Goal: Task Accomplishment & Management: Use online tool/utility

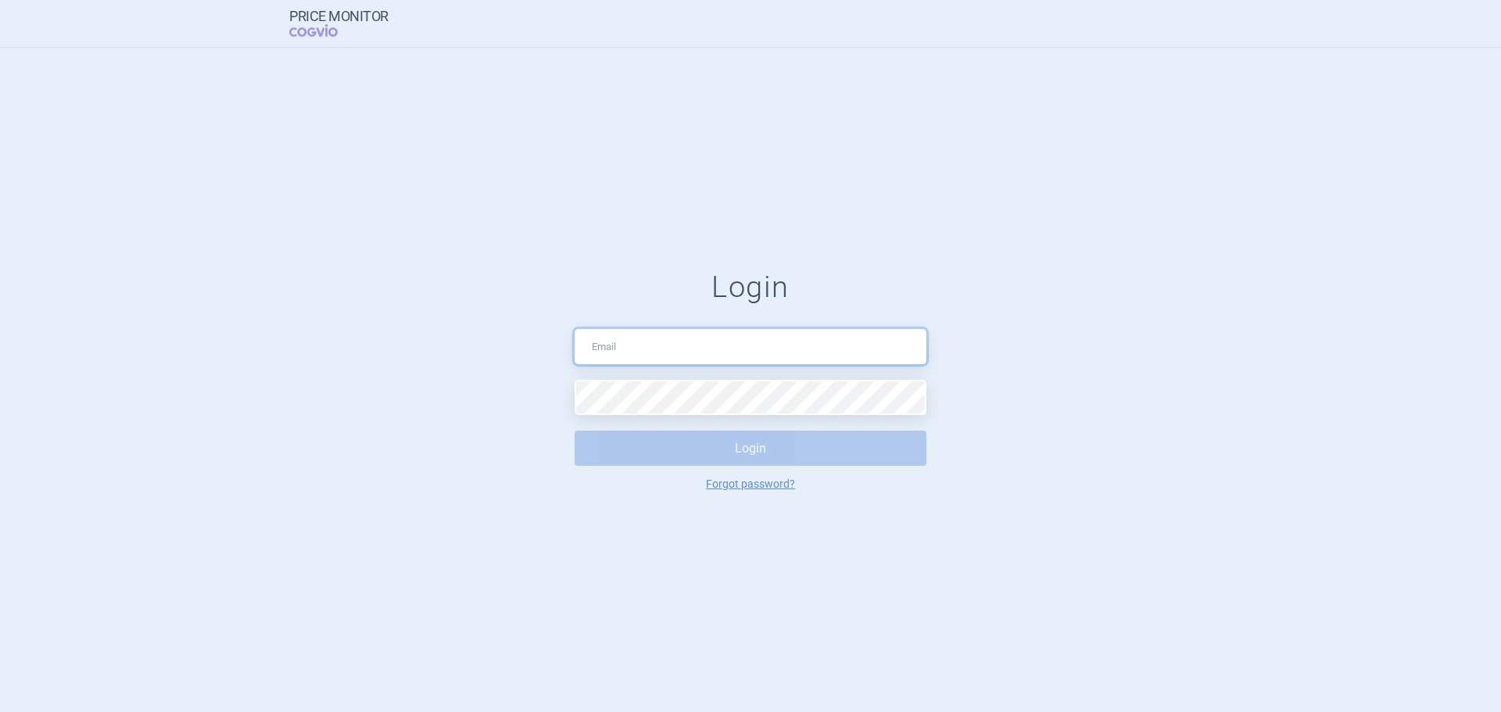
type input "[EMAIL_ADDRESS][DOMAIN_NAME]"
click at [853, 453] on button "Login" at bounding box center [750, 448] width 352 height 35
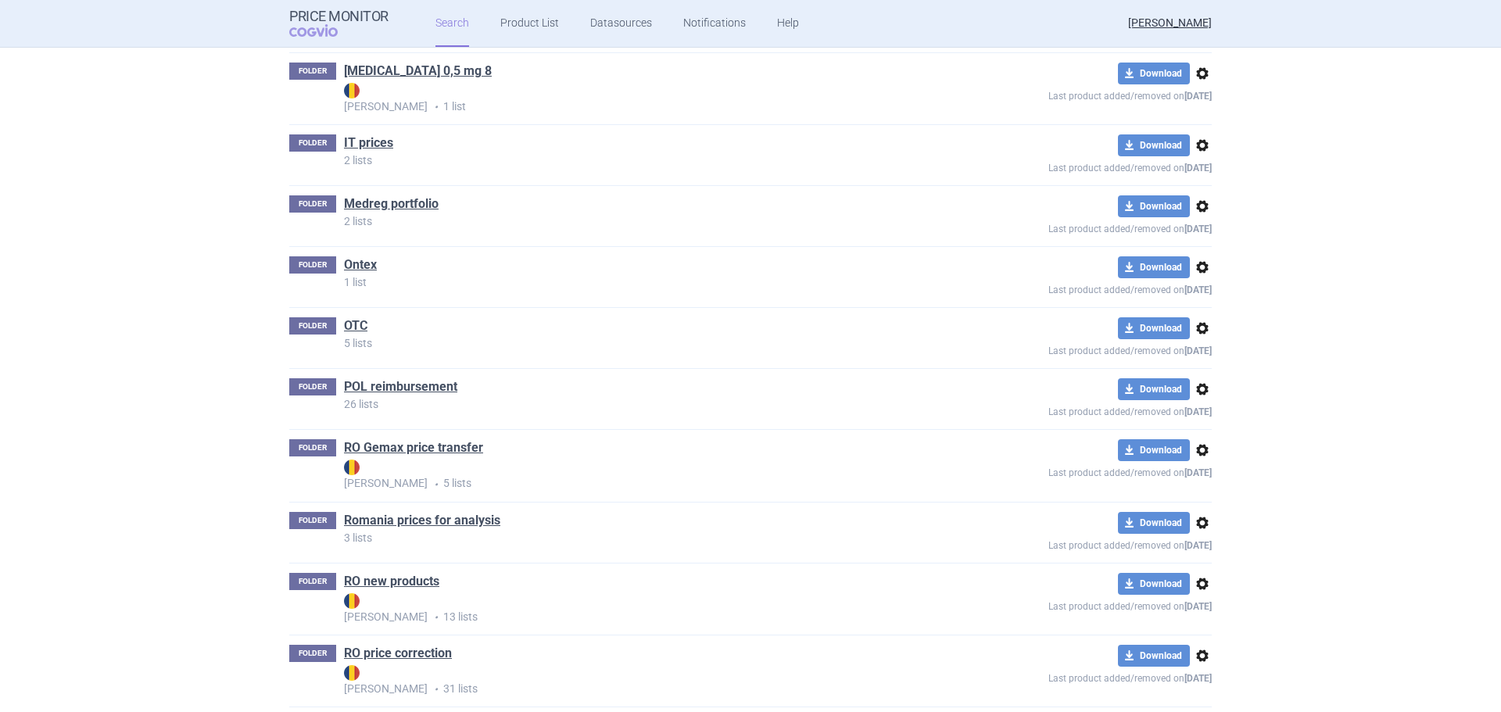
scroll to position [469, 0]
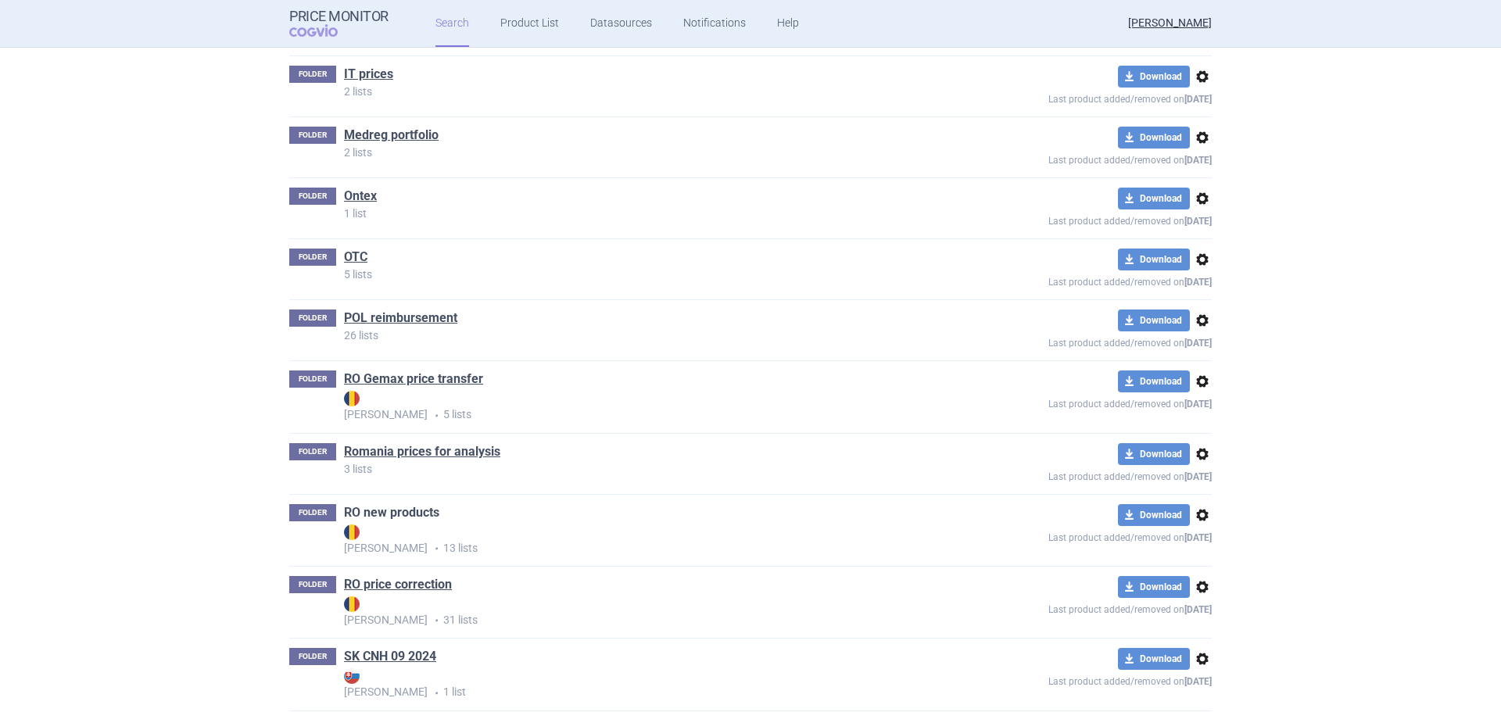
click at [423, 518] on link "RO new products" at bounding box center [391, 512] width 95 height 17
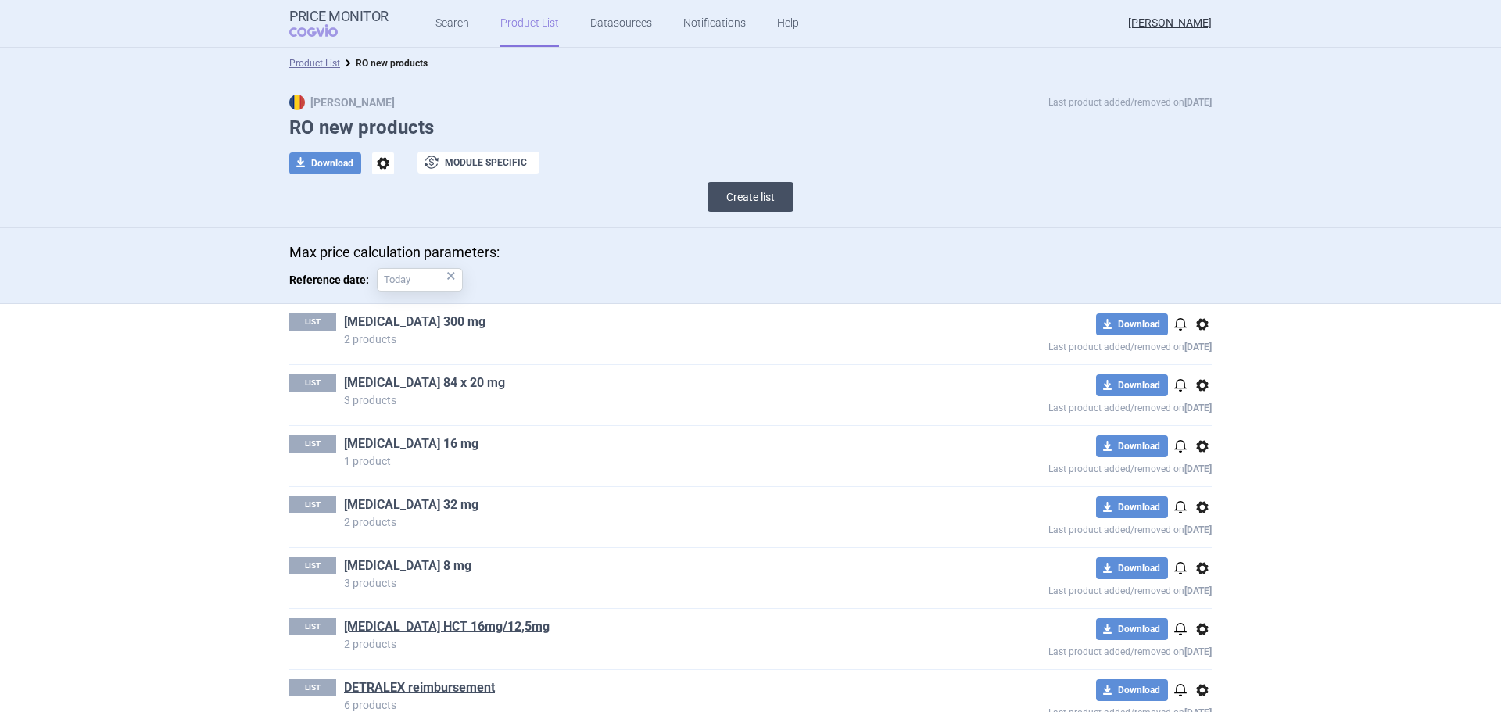
click at [750, 199] on button "Create list" at bounding box center [750, 197] width 86 height 30
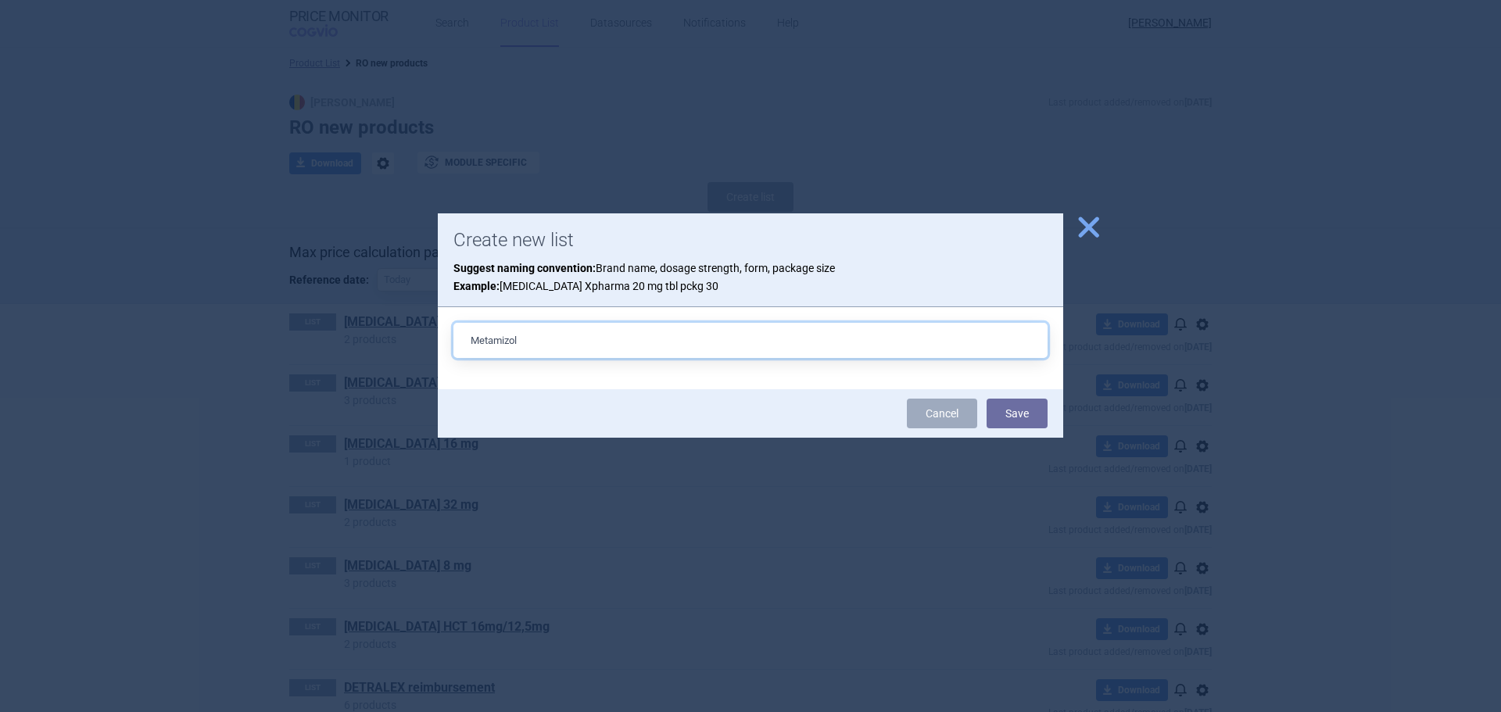
click at [553, 337] on input "Metamizol" at bounding box center [750, 340] width 594 height 35
type input "Metamizol 500 mg 20 tbl"
click at [986, 399] on button "Save" at bounding box center [1016, 414] width 61 height 30
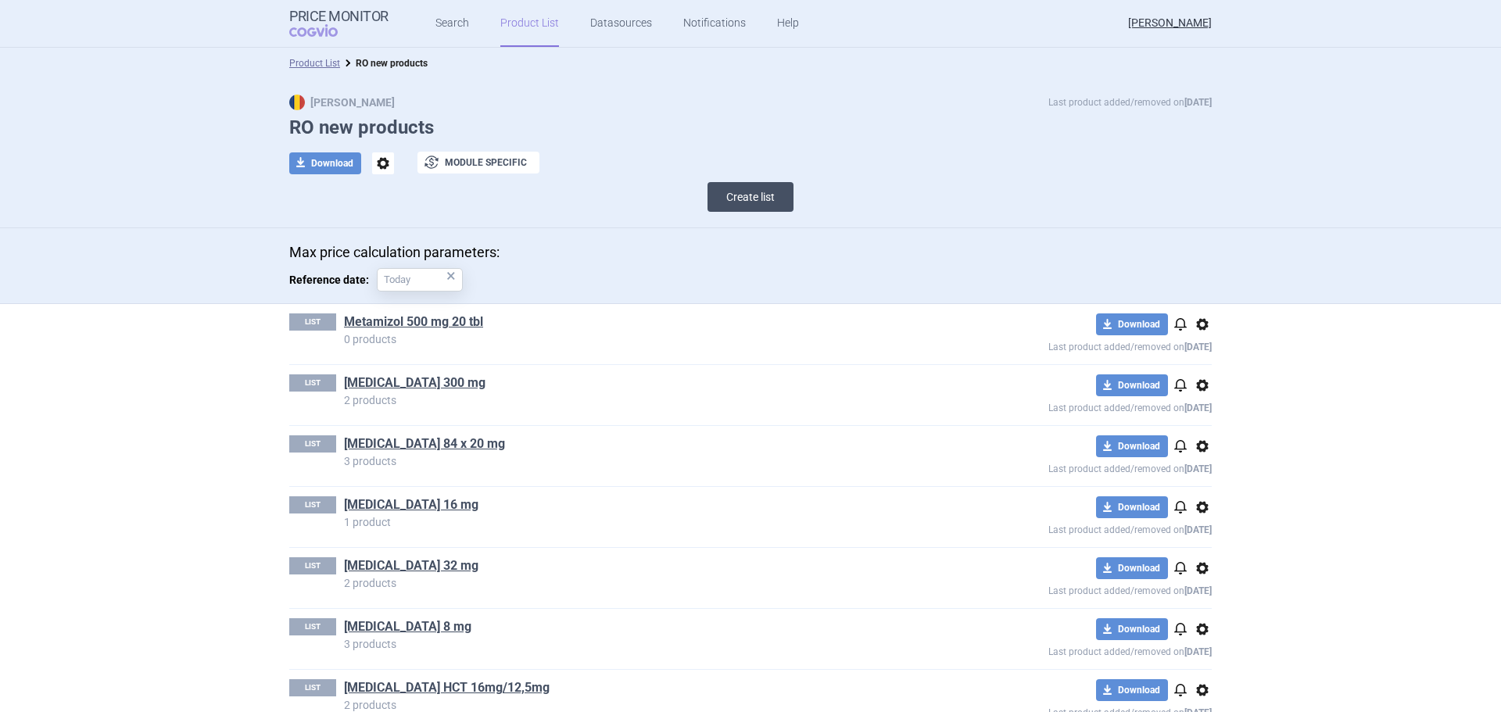
click at [734, 193] on button "Create list" at bounding box center [750, 197] width 86 height 30
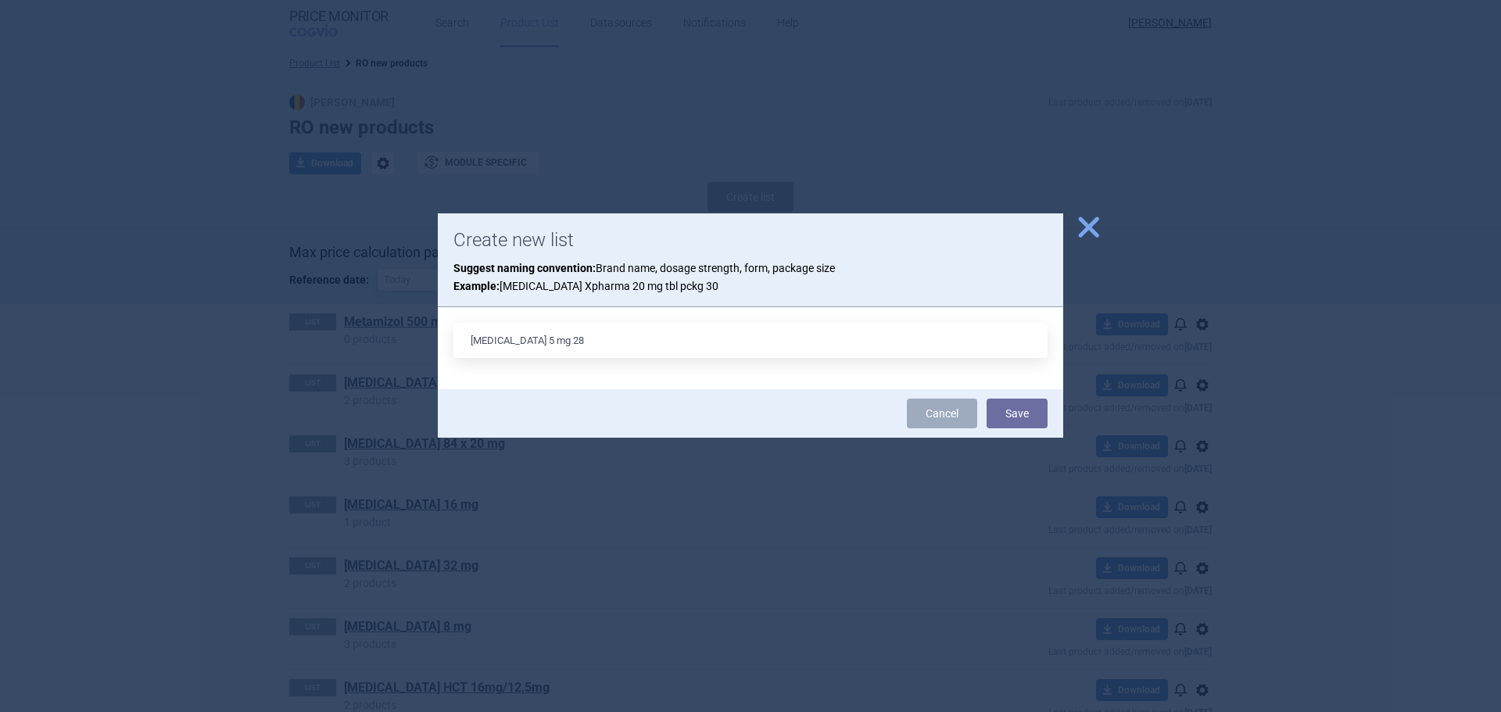
type input "[MEDICAL_DATA] 5 mg 28"
click at [986, 399] on button "Save" at bounding box center [1016, 414] width 61 height 30
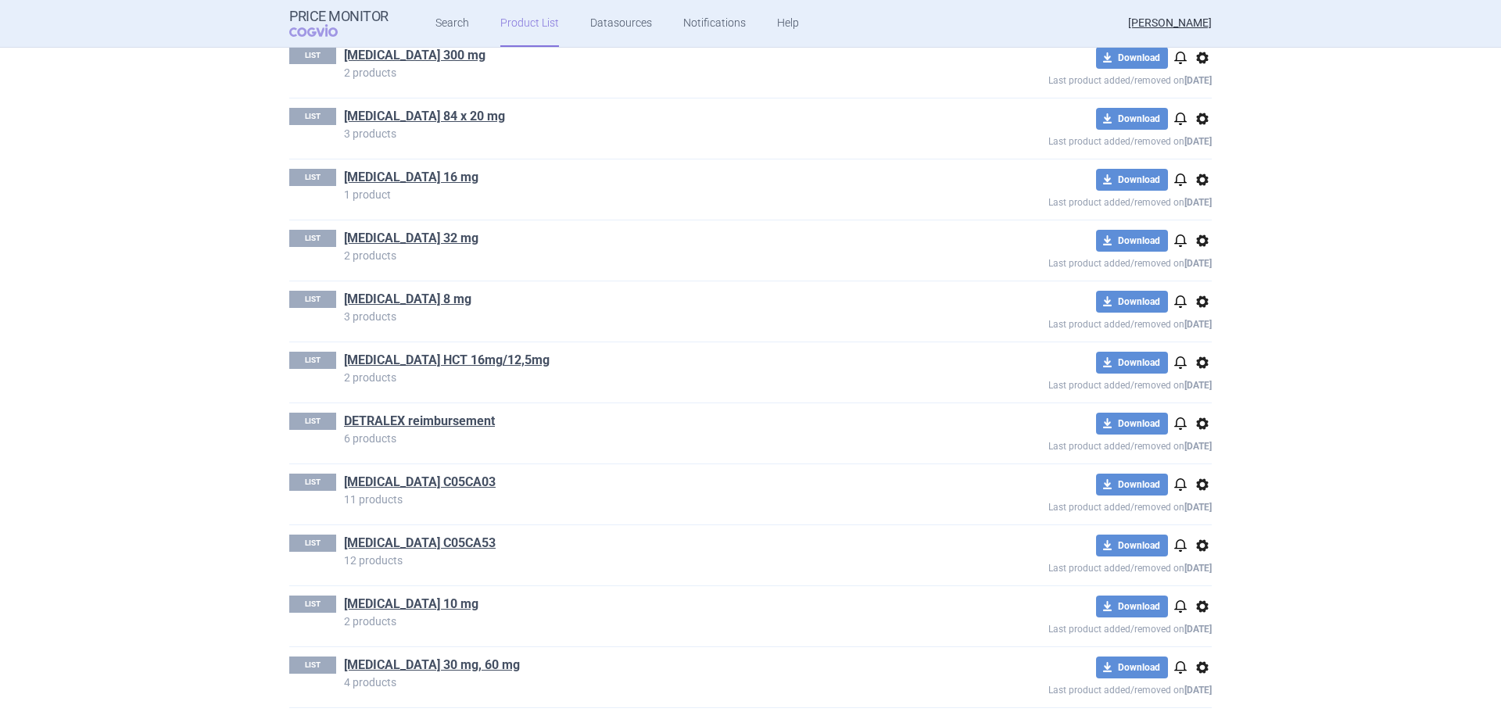
scroll to position [522, 0]
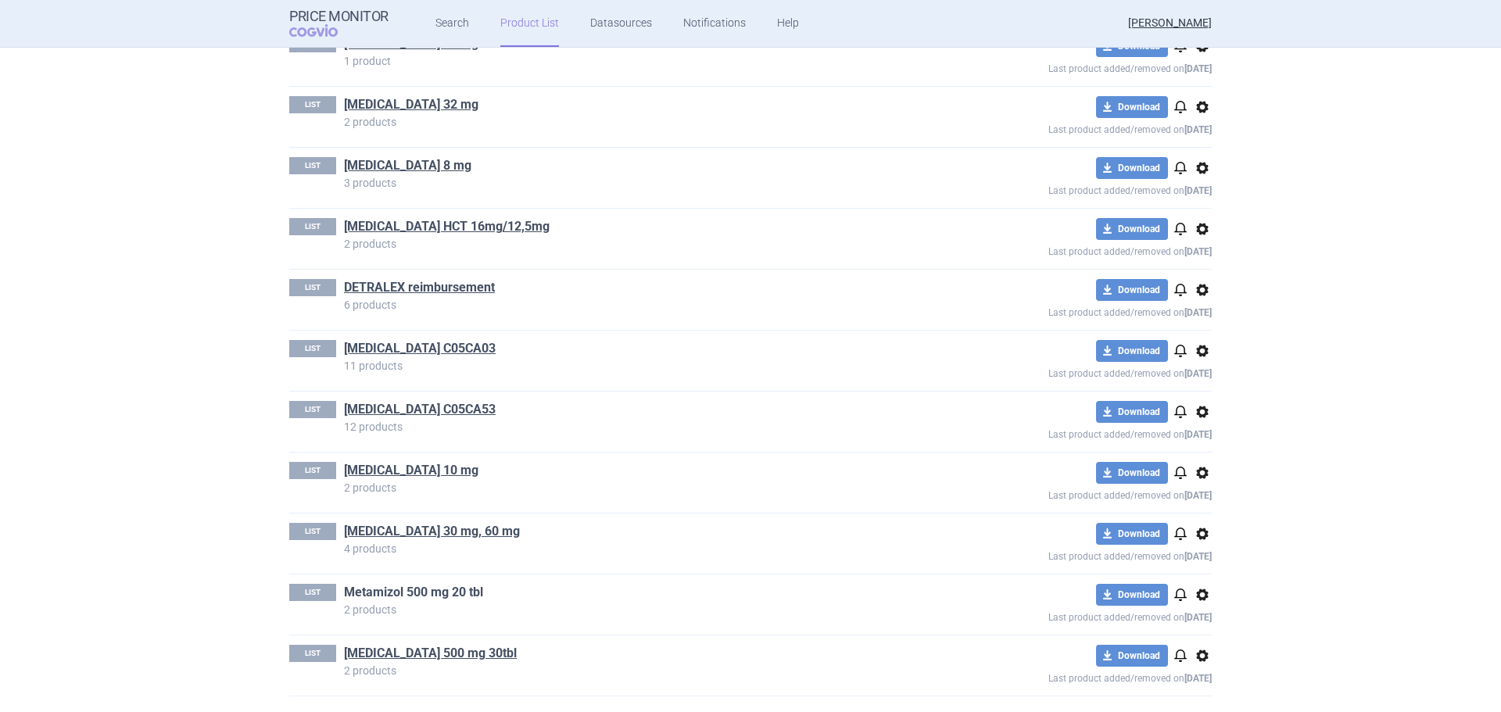
click at [417, 592] on link "Metamizol 500 mg 20 tbl" at bounding box center [413, 592] width 139 height 17
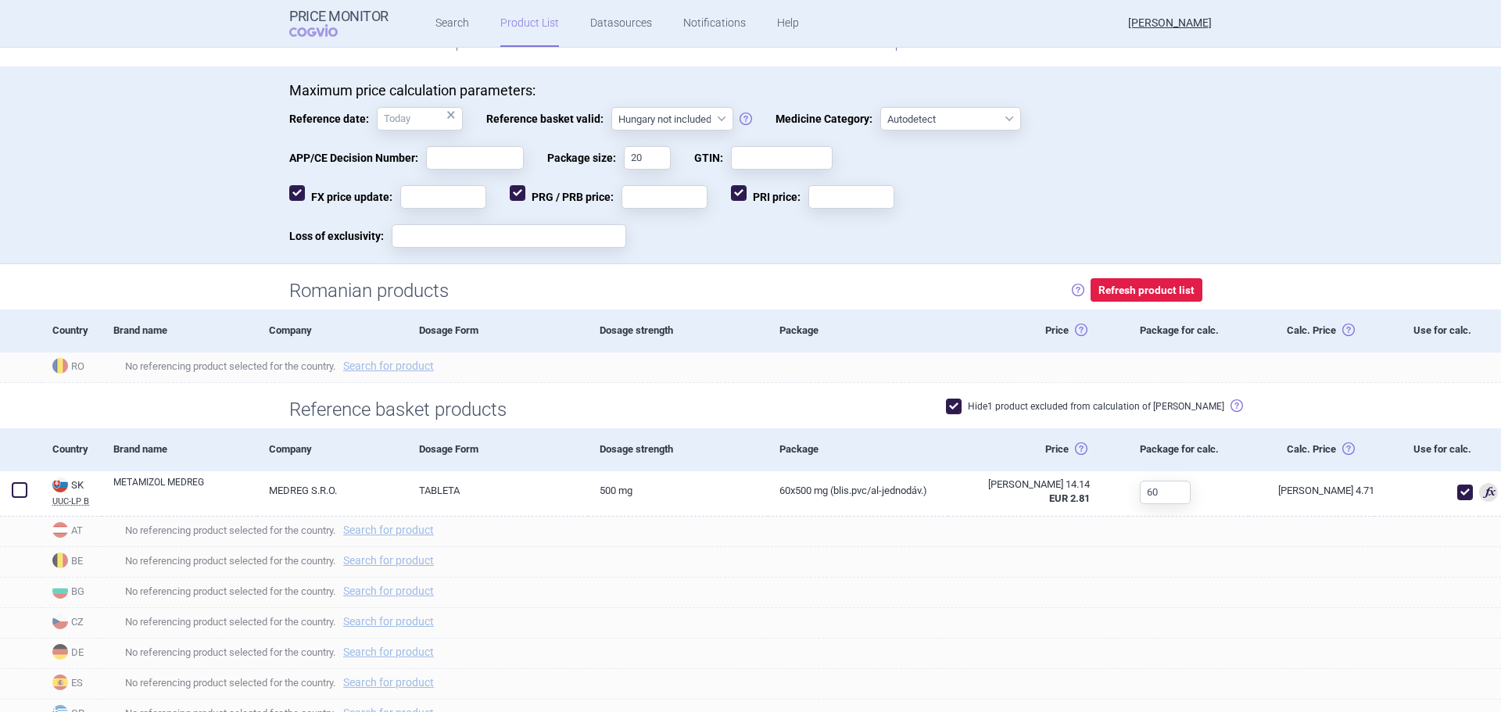
scroll to position [313, 0]
click at [1169, 293] on button "Refresh product list" at bounding box center [1146, 289] width 112 height 24
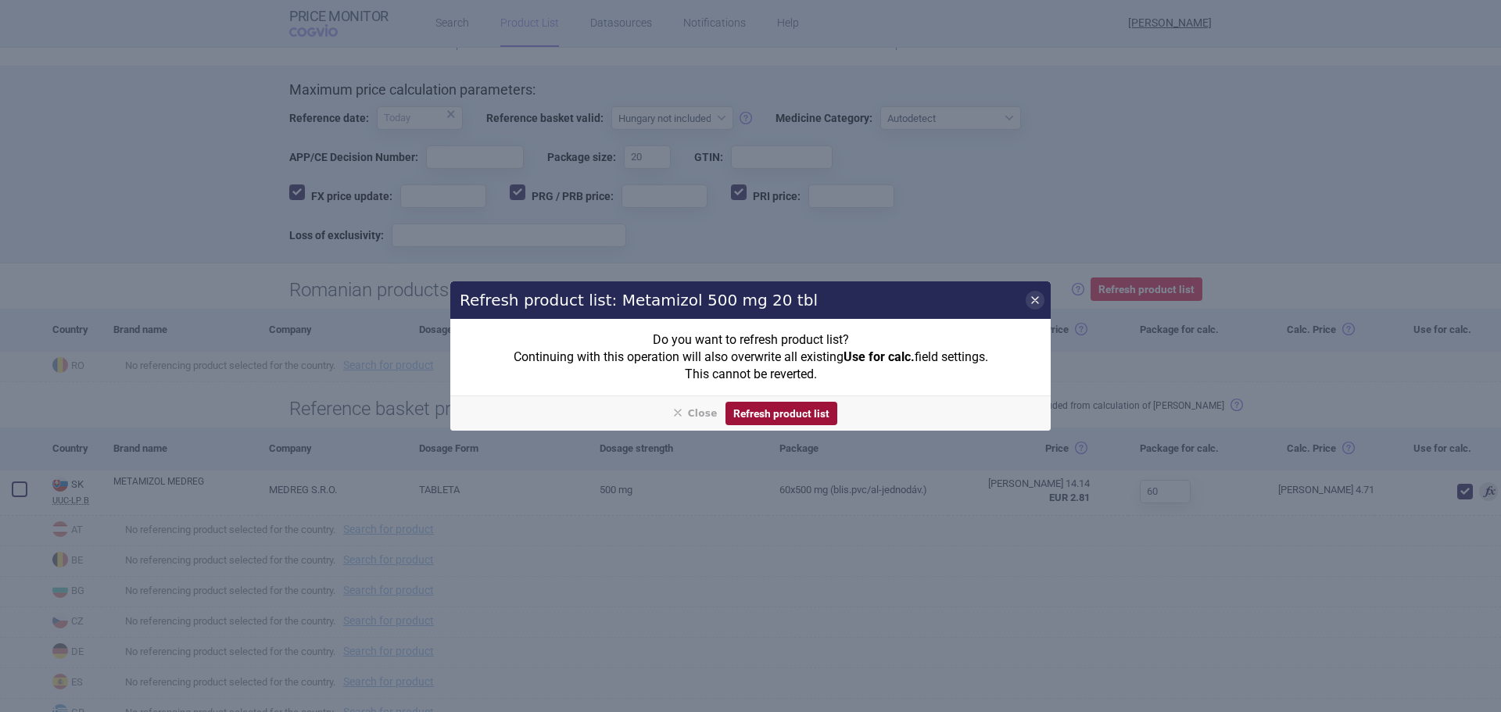
click at [746, 421] on button "Refresh product list" at bounding box center [781, 414] width 112 height 24
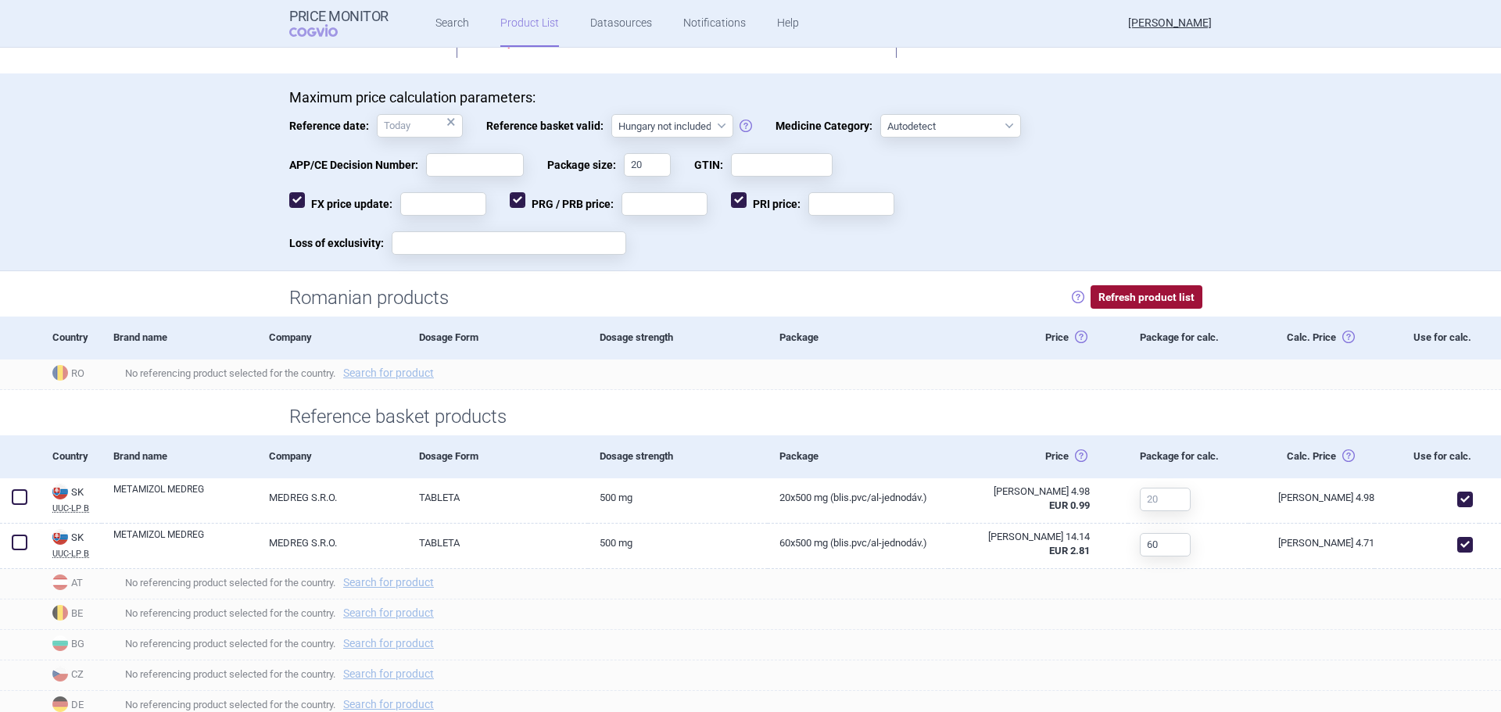
click at [1098, 295] on button "Refresh product list" at bounding box center [1146, 297] width 112 height 24
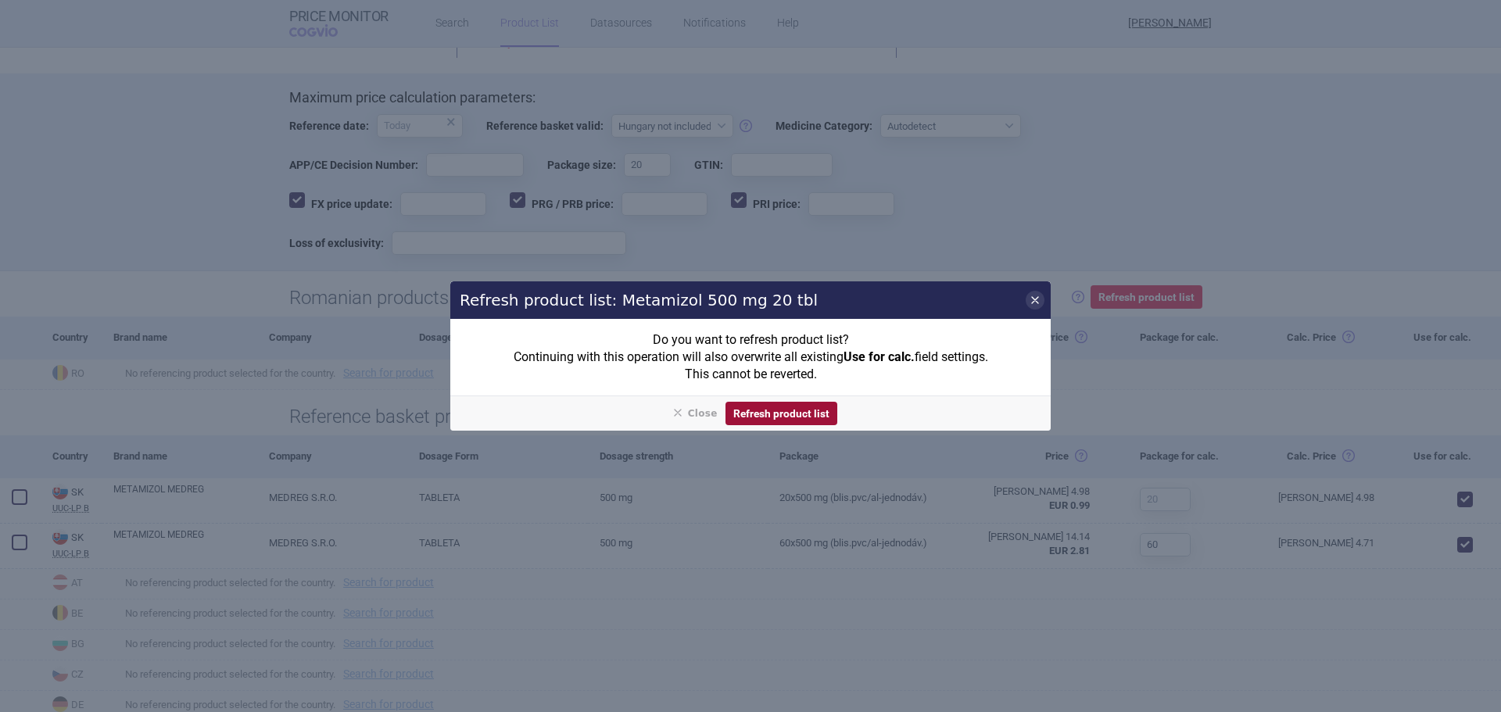
click at [784, 413] on button "Refresh product list" at bounding box center [781, 414] width 112 height 24
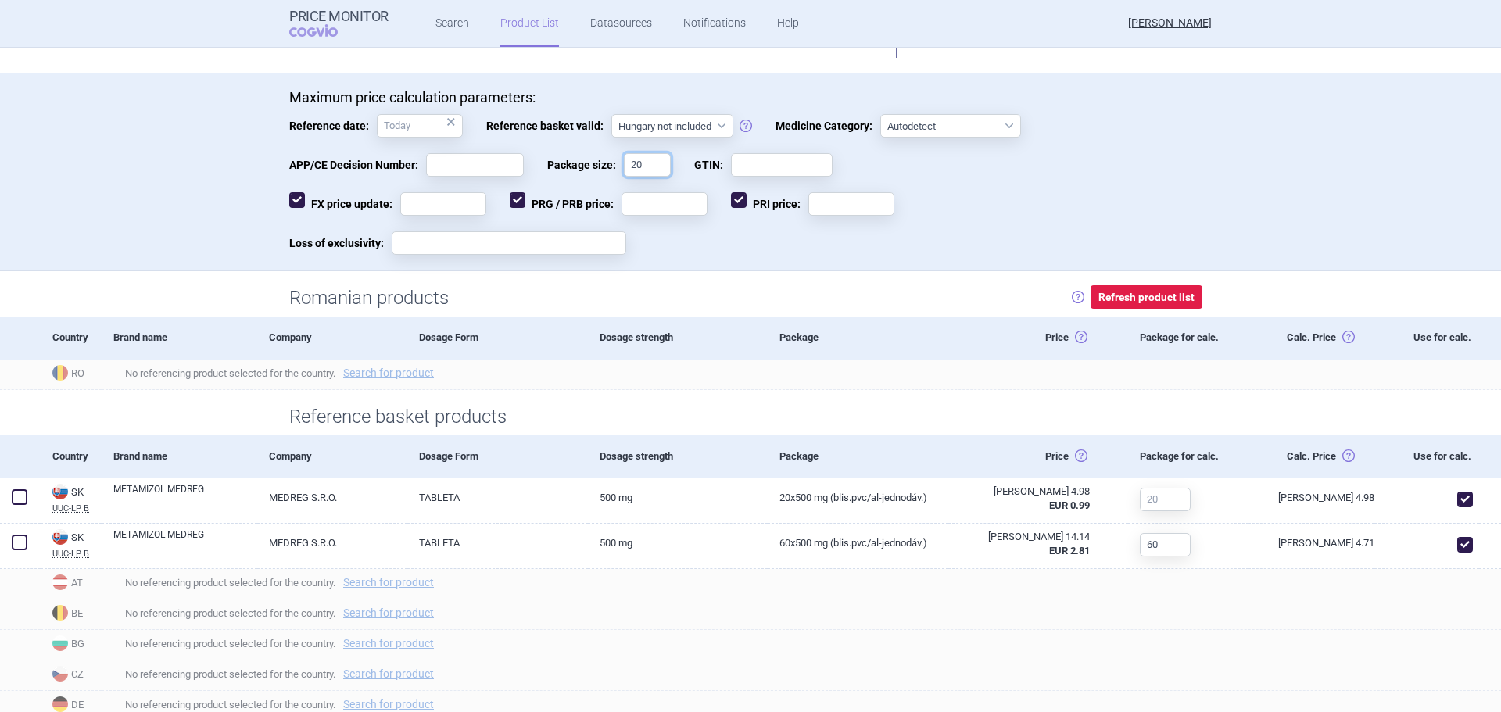
click at [642, 171] on input "20" at bounding box center [647, 164] width 47 height 23
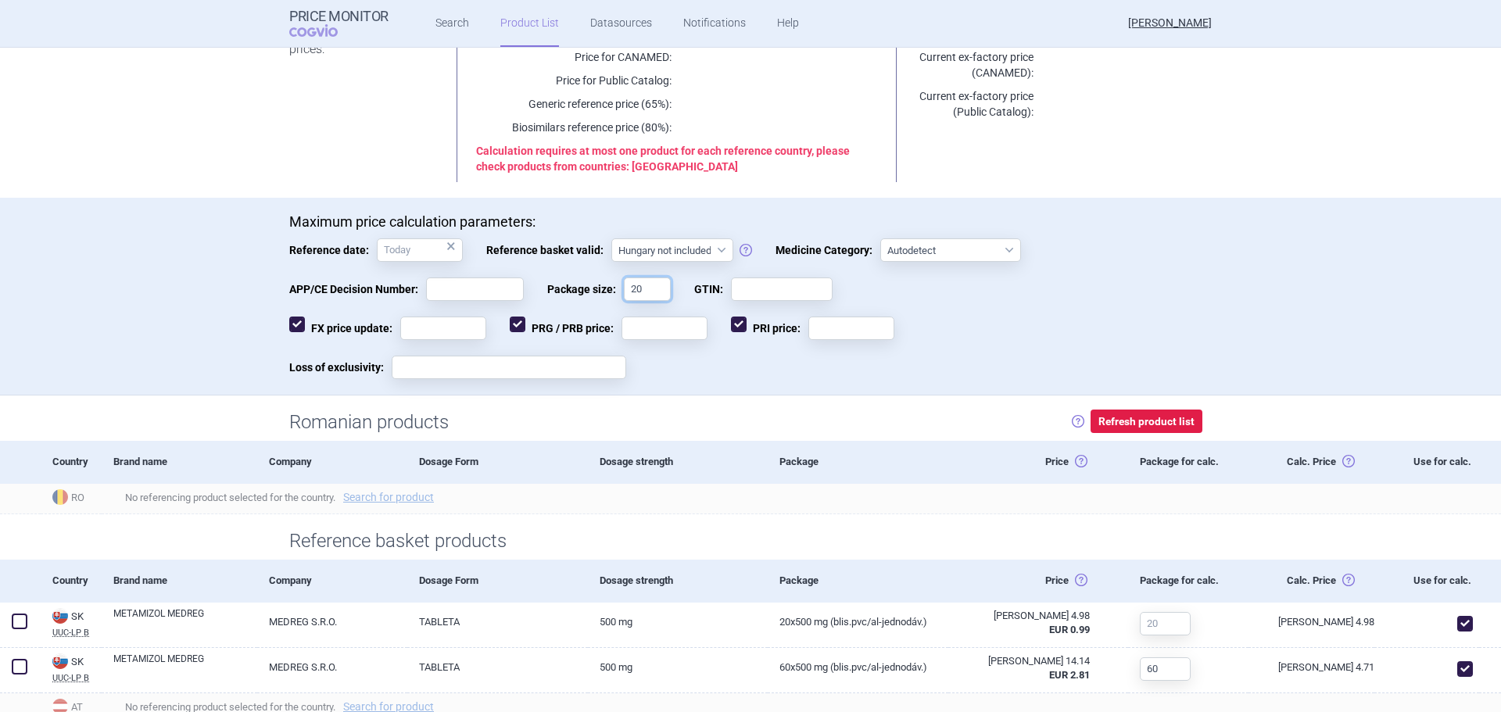
scroll to position [156, 0]
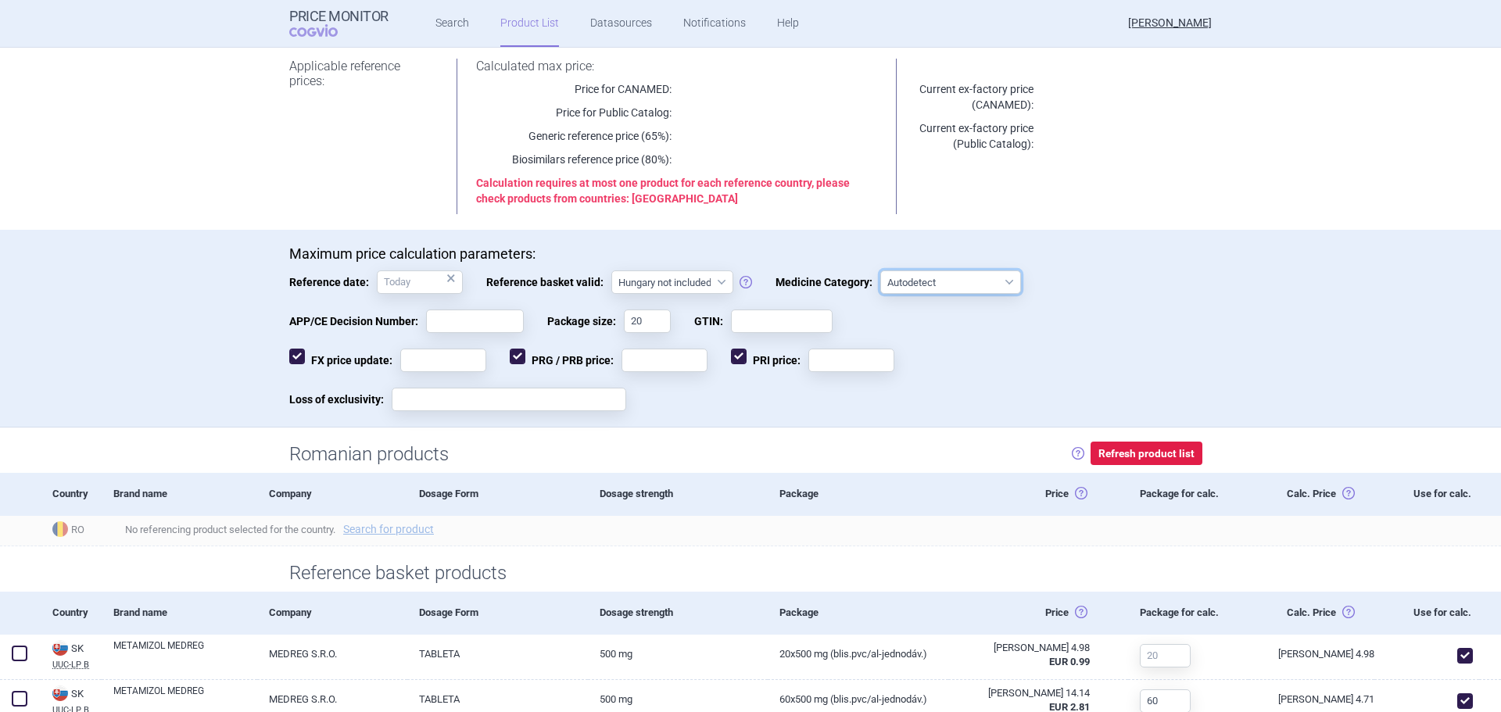
click at [891, 283] on select "Autodetect Innovative Orphan Generic Vaccine Biosimilar PUMA (Paediatric-use Ma…" at bounding box center [950, 281] width 141 height 23
select select "generic"
click at [880, 270] on select "Autodetect Innovative Orphan Generic Vaccine Biosimilar PUMA (Paediatric-use Ma…" at bounding box center [950, 281] width 141 height 23
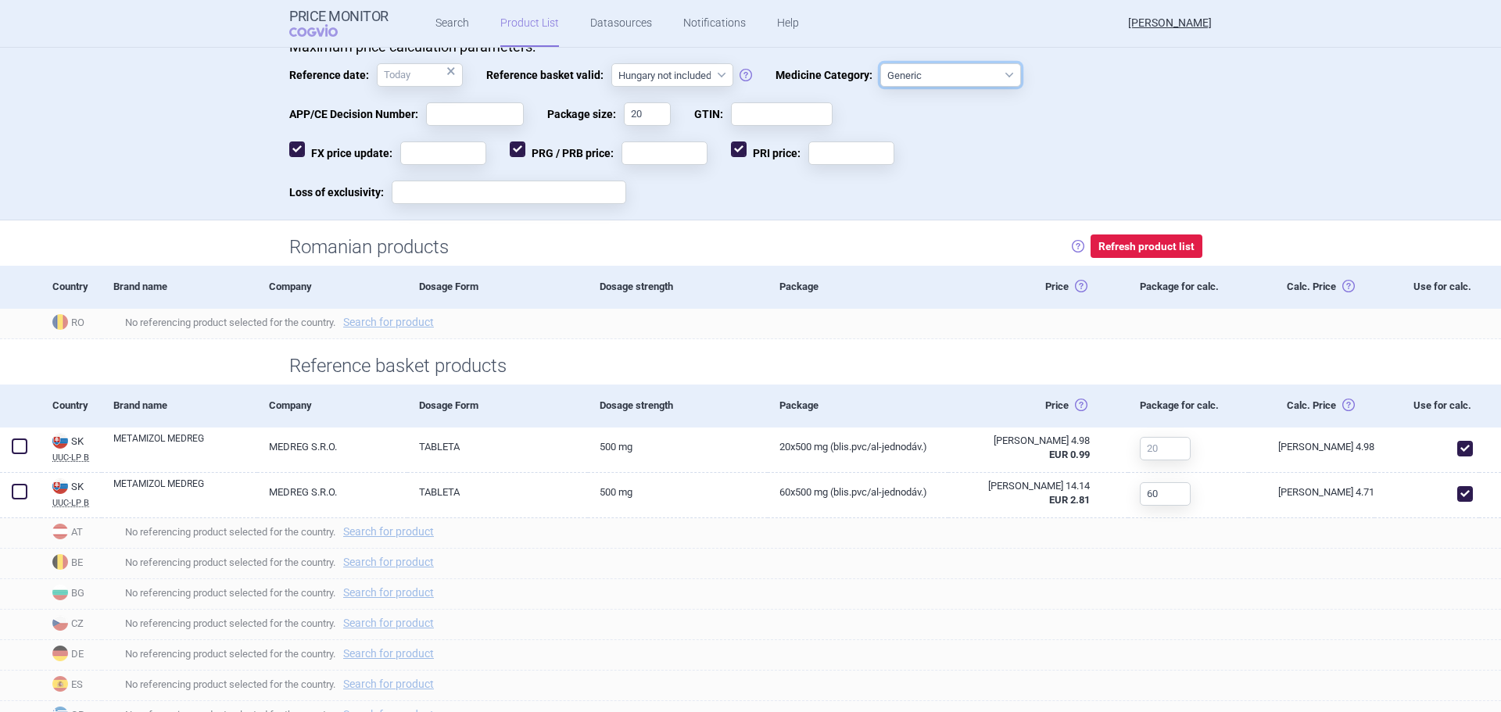
scroll to position [391, 0]
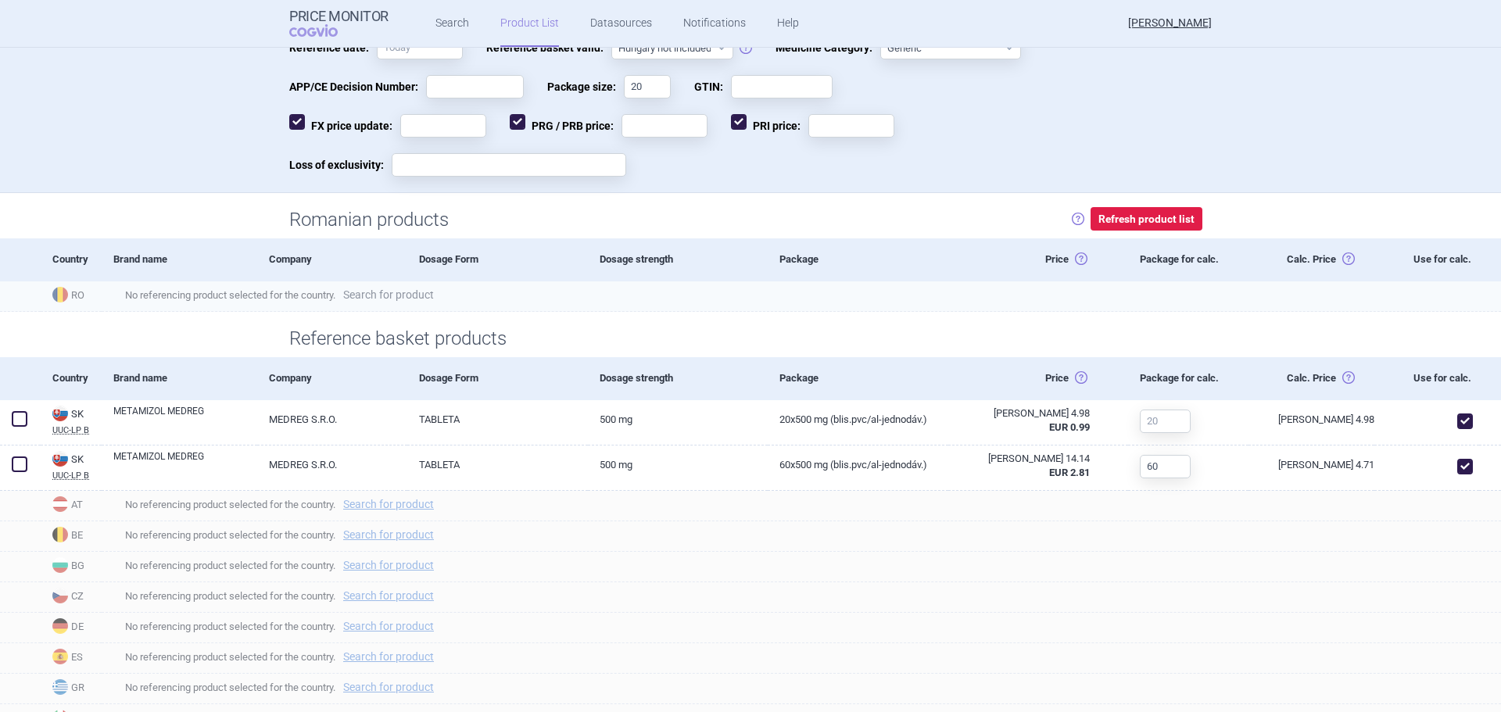
click at [427, 294] on link "Search for product" at bounding box center [388, 294] width 91 height 11
select select "country"
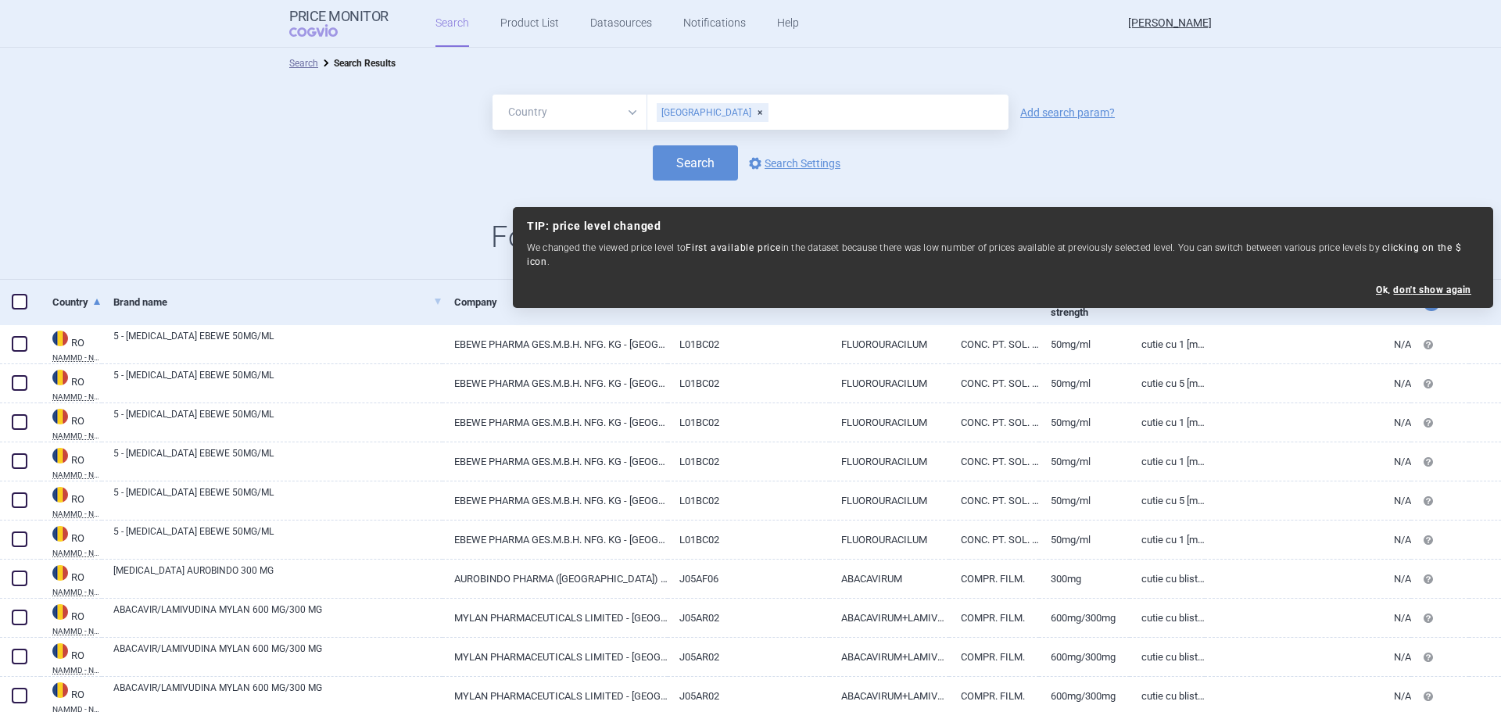
click at [1038, 113] on link "Add search param?" at bounding box center [1067, 112] width 95 height 11
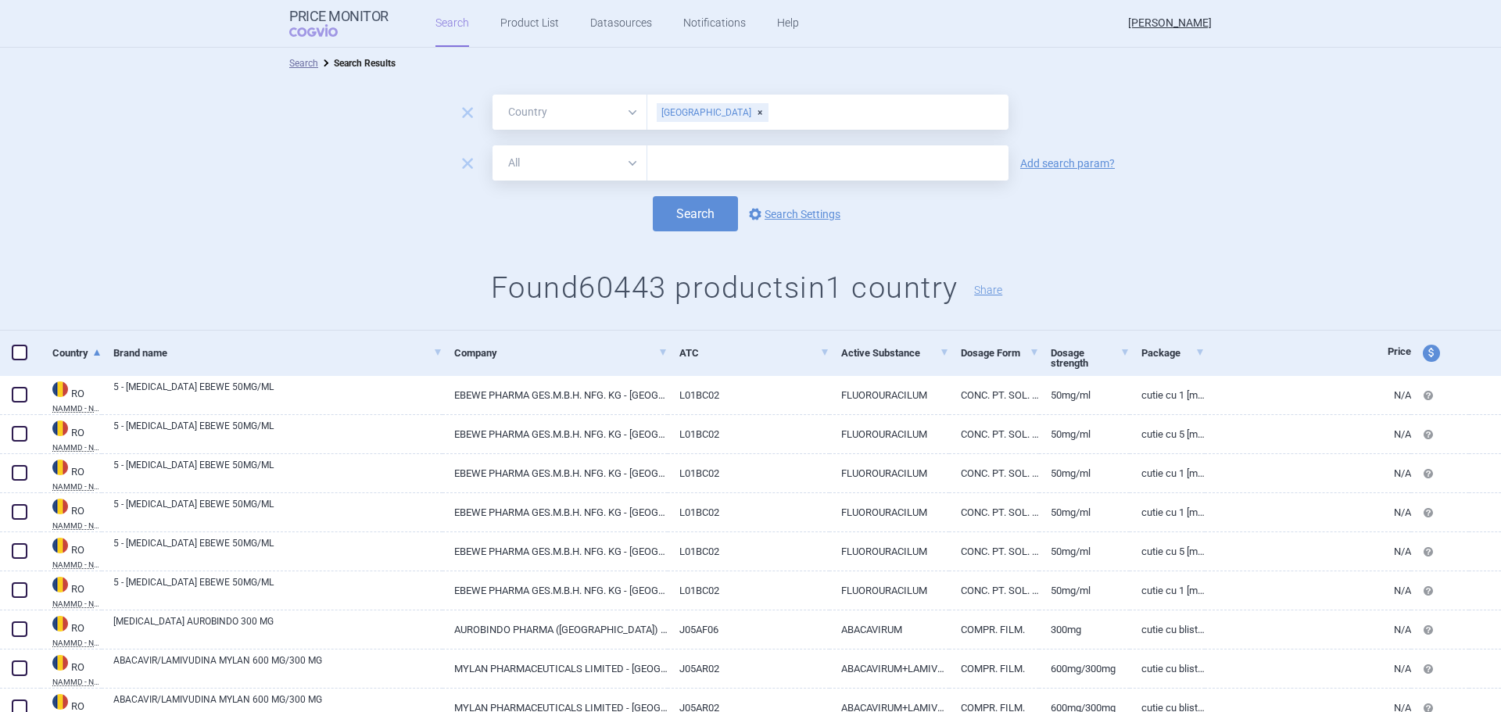
click at [743, 162] on input "text" at bounding box center [827, 162] width 361 height 35
type input "metamizol"
click at [1082, 155] on div "remove All Brand Name ATC Company Active Substance Country Newer than metamizol…" at bounding box center [750, 162] width 1501 height 35
click at [1079, 163] on link "Add search param?" at bounding box center [1067, 163] width 95 height 11
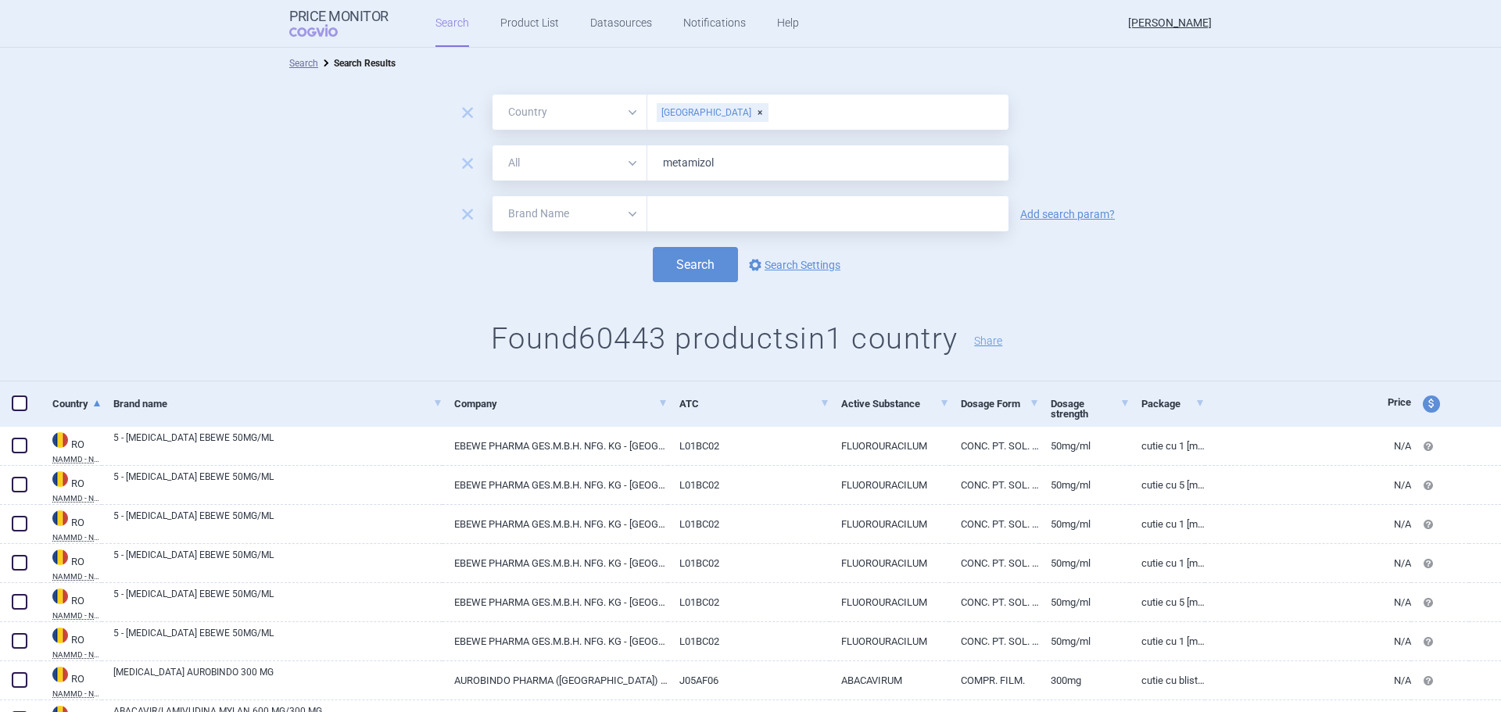
click at [594, 226] on select "All Brand Name ATC Company Active Substance Country Newer than" at bounding box center [569, 213] width 155 height 35
select select "mah"
click at [492, 196] on select "All Brand Name ATC Company Active Substance Country Newer than" at bounding box center [569, 213] width 155 height 35
drag, startPoint x: 701, startPoint y: 237, endPoint x: 710, endPoint y: 228, distance: 12.7
click at [703, 235] on form "remove All Brand Name ATC Company Active Substance Country Newer than Romania r…" at bounding box center [750, 189] width 1501 height 188
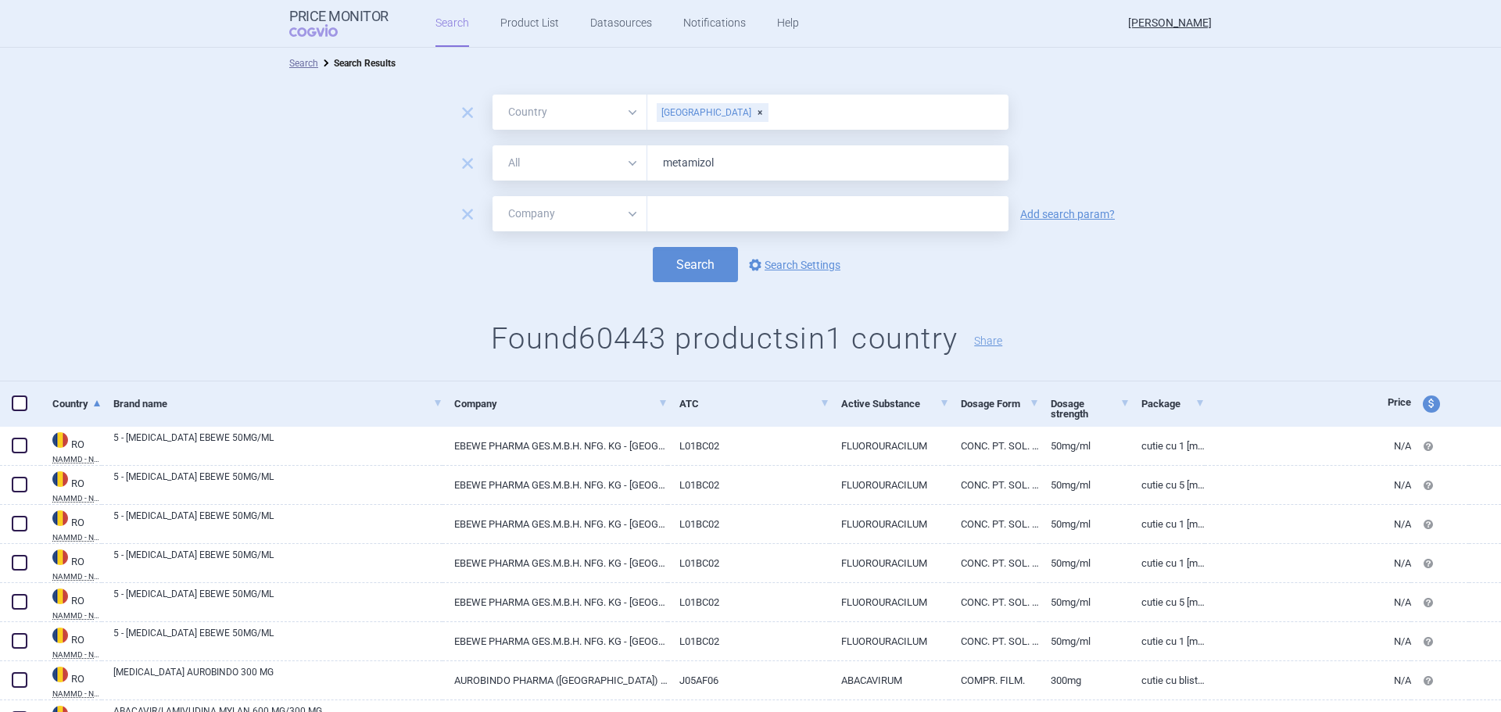
click at [715, 220] on input "text" at bounding box center [827, 213] width 361 height 35
type input "medreg"
click at [653, 280] on button "Search" at bounding box center [695, 264] width 85 height 35
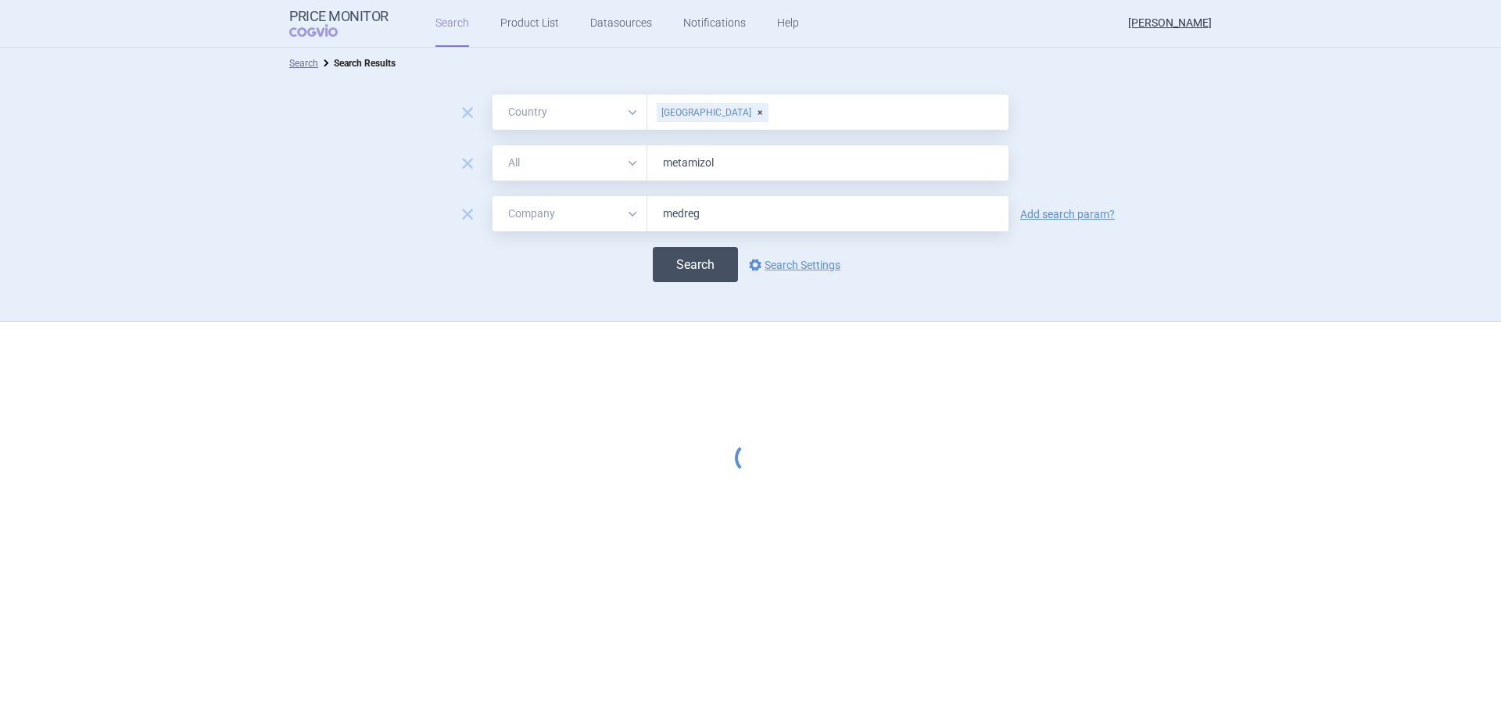
click at [664, 262] on button "Search" at bounding box center [695, 264] width 85 height 35
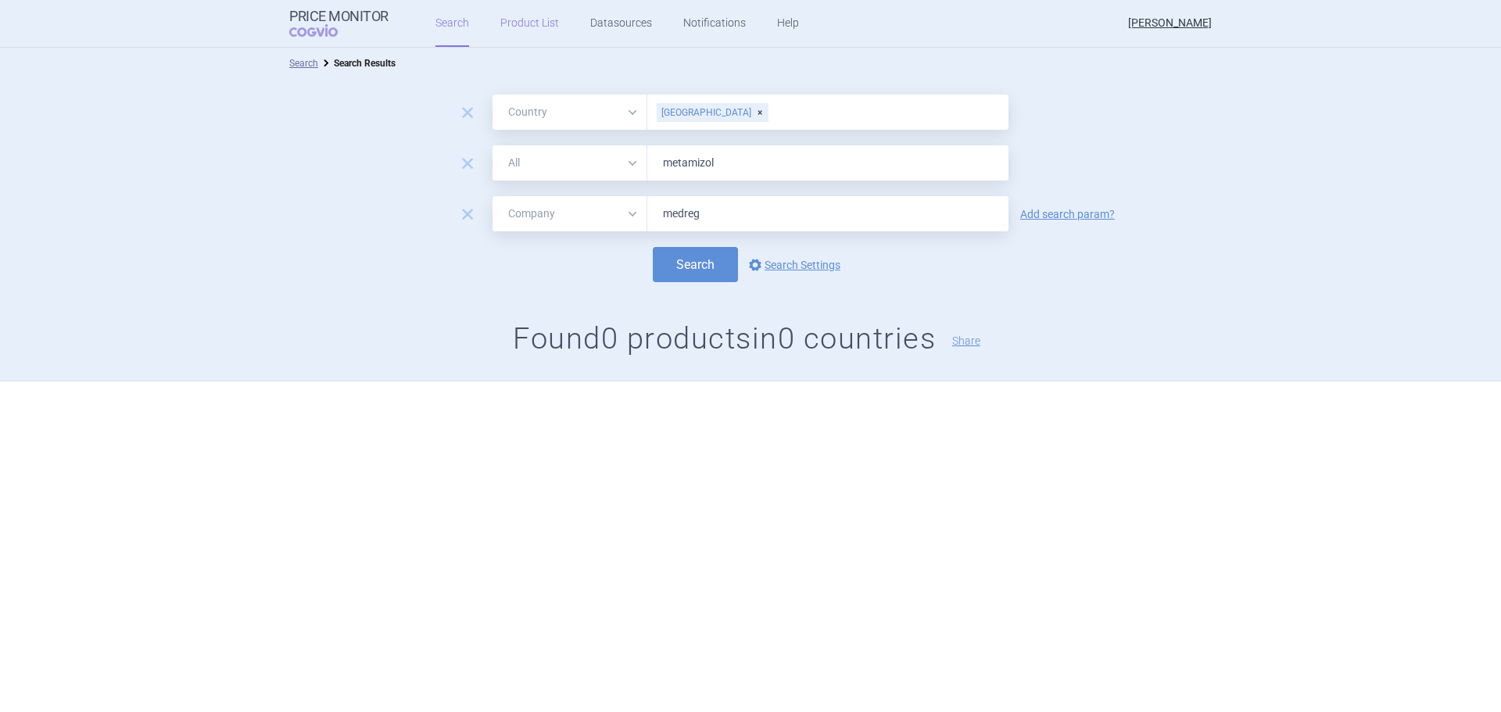
click at [529, 20] on link "Product List" at bounding box center [529, 23] width 59 height 47
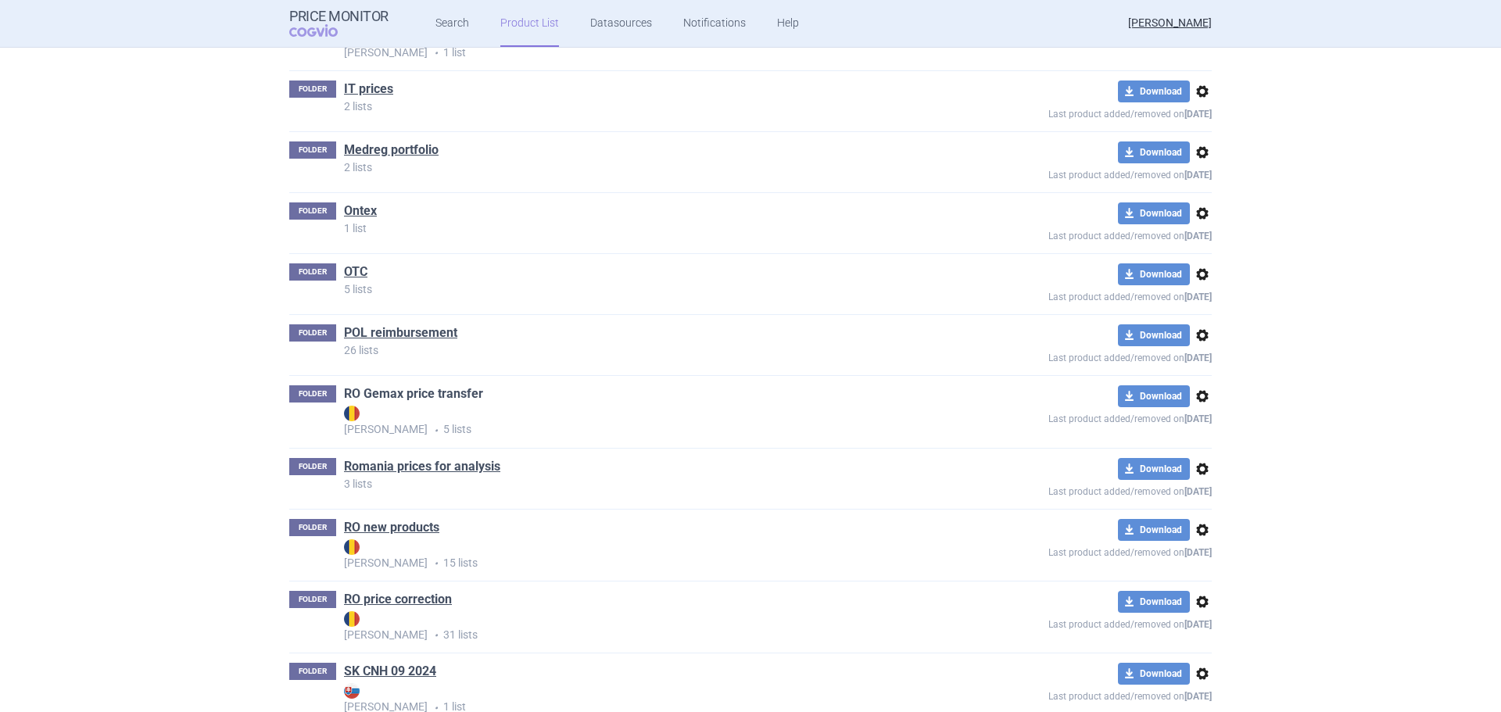
scroll to position [532, 0]
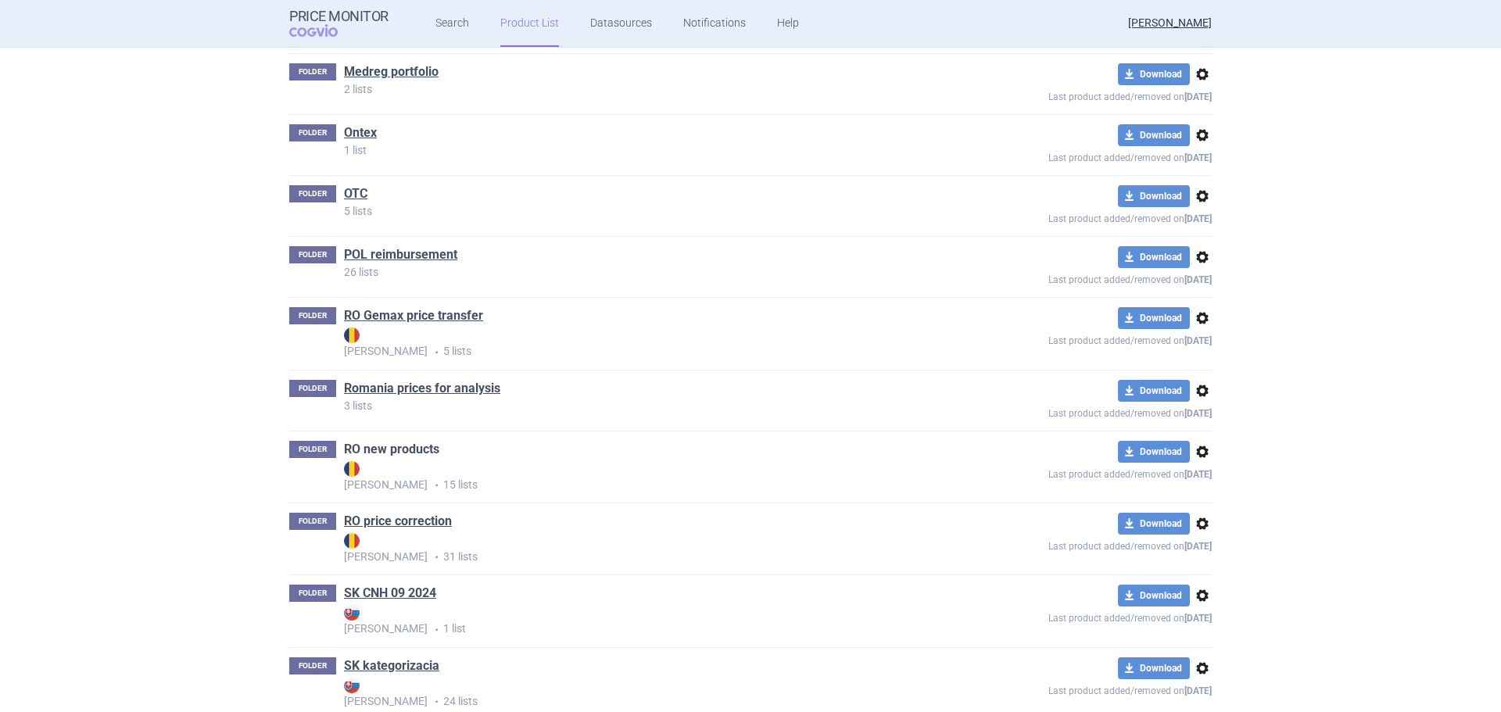
click at [356, 454] on link "RO new products" at bounding box center [391, 449] width 95 height 17
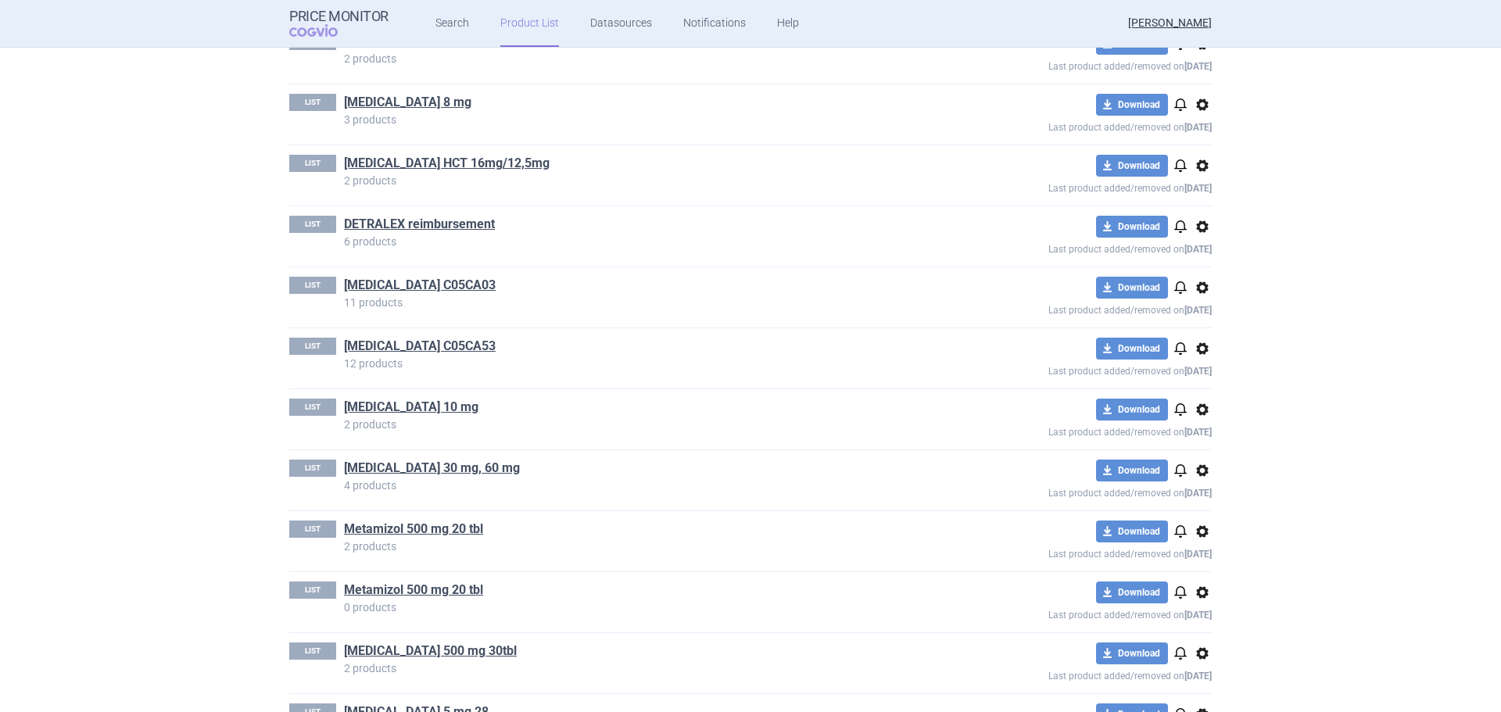
scroll to position [522, 0]
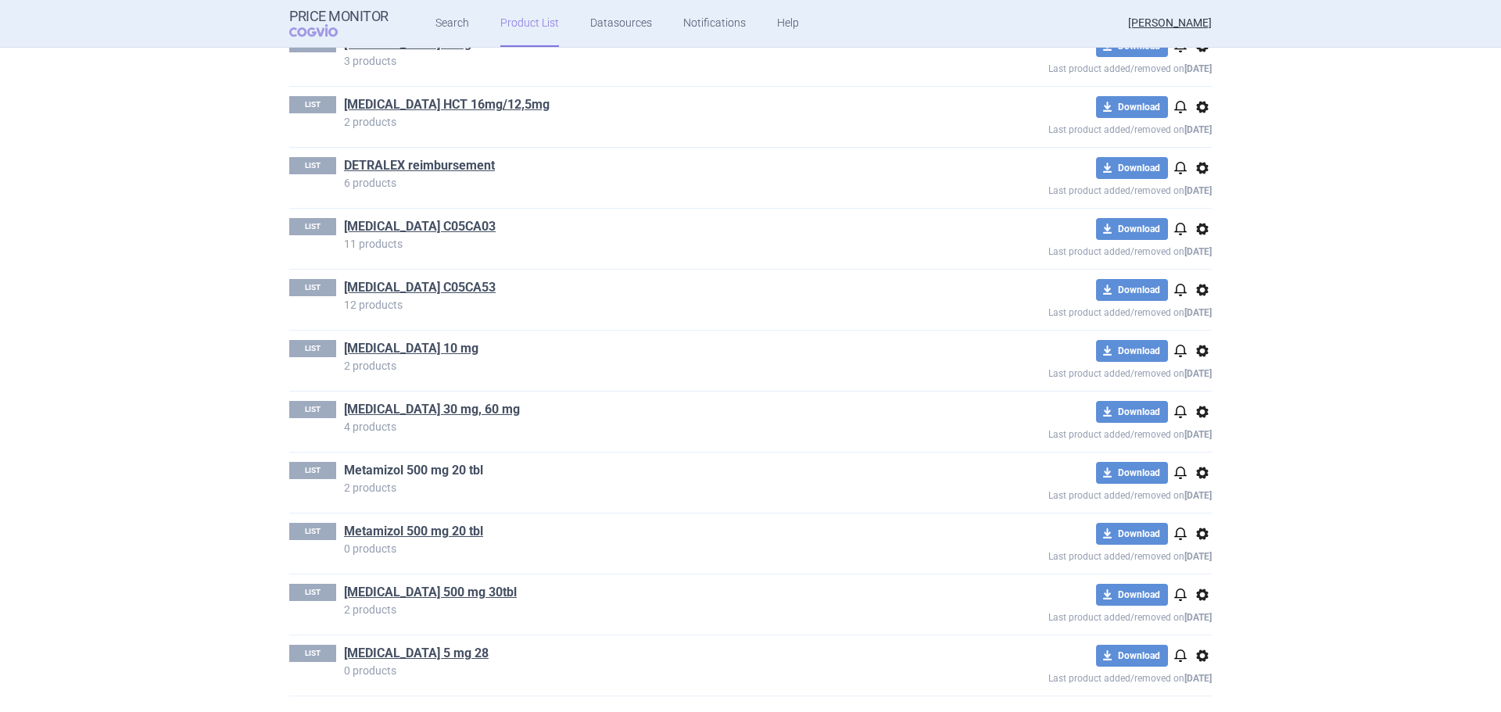
click at [406, 469] on link "Metamizol 500 mg 20 tbl" at bounding box center [413, 470] width 139 height 17
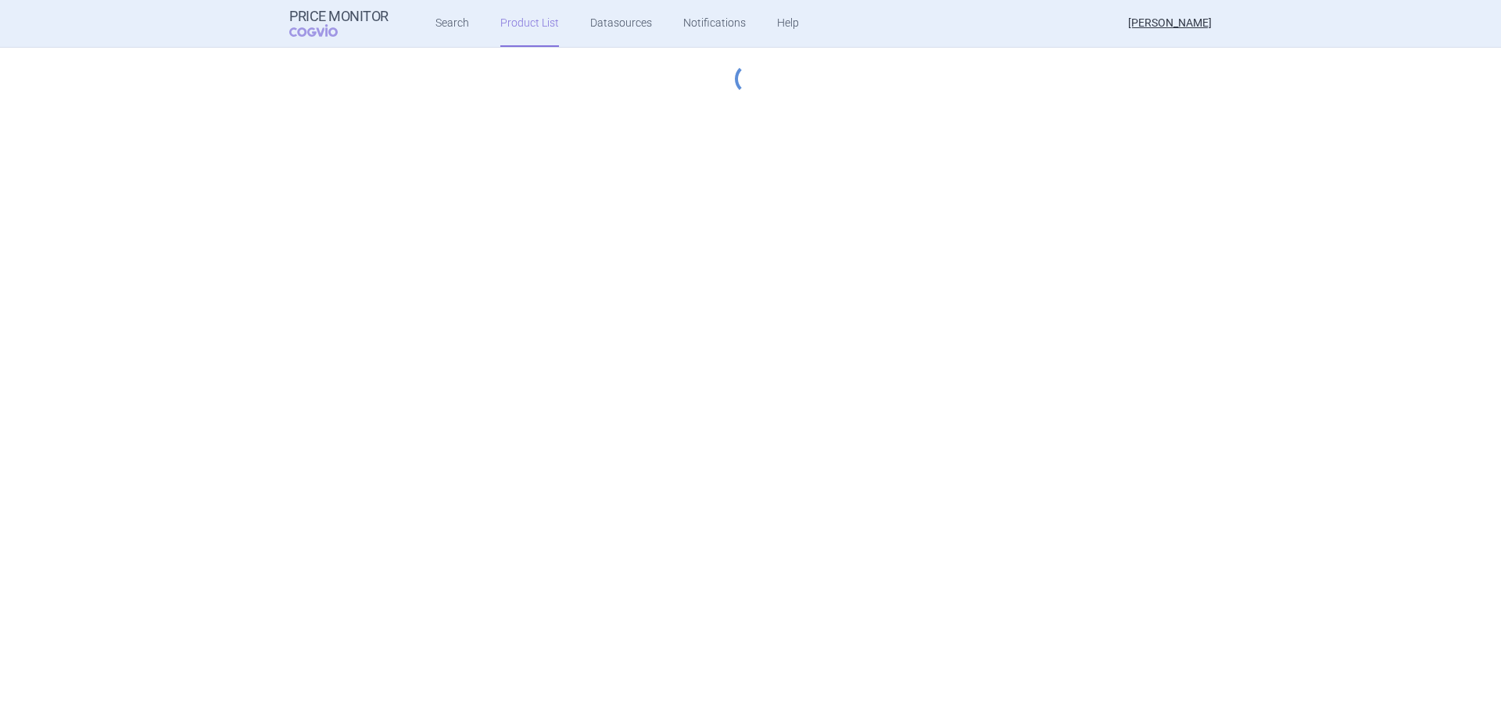
select select "generic"
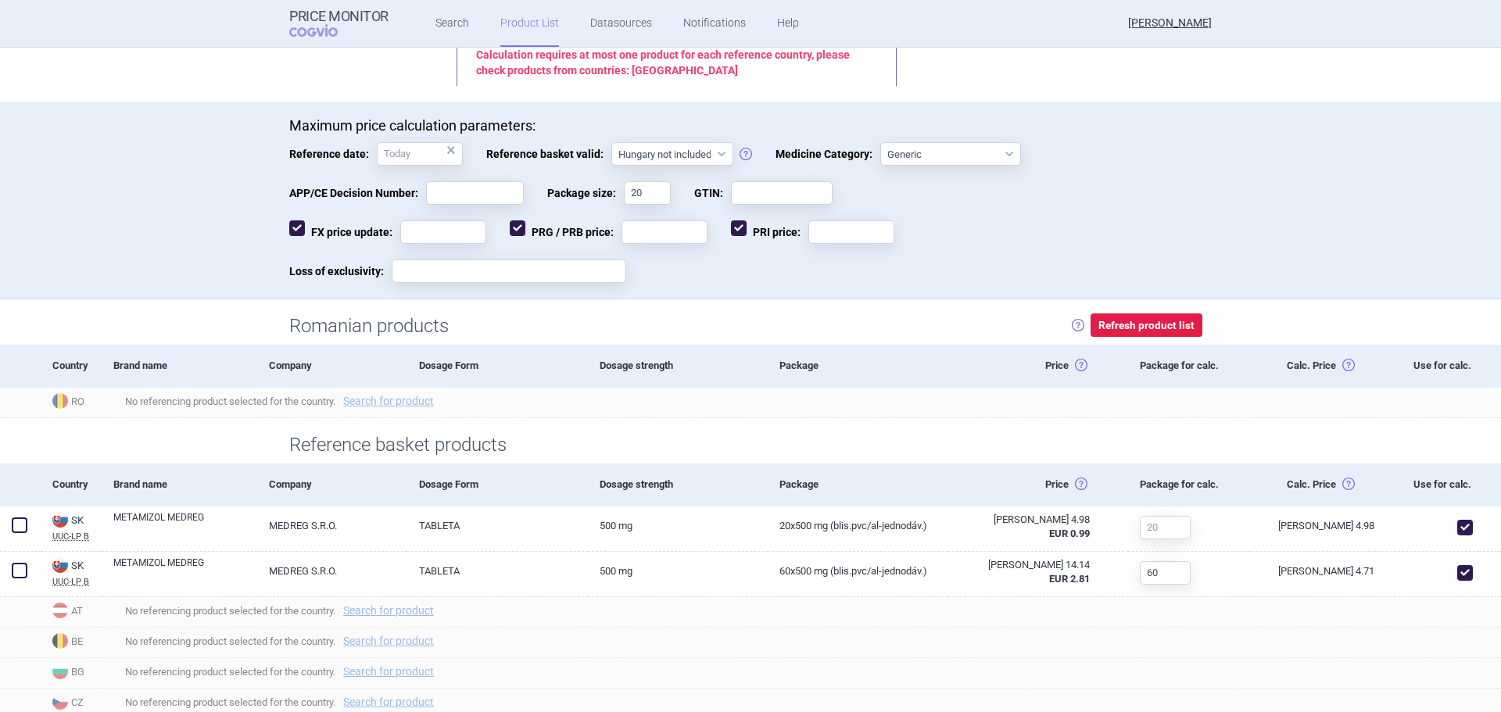
scroll to position [313, 0]
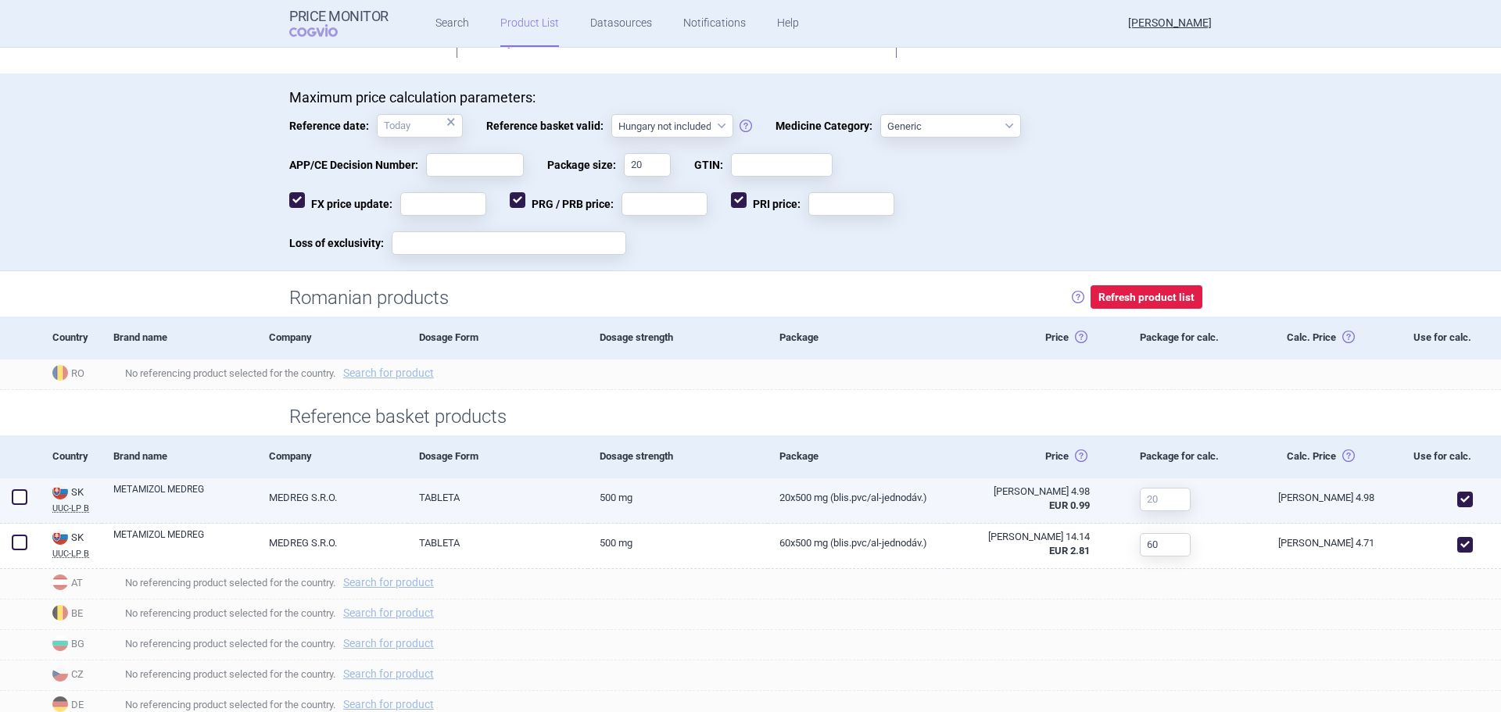
click at [1457, 503] on span at bounding box center [1465, 500] width 16 height 16
checkbox input "false"
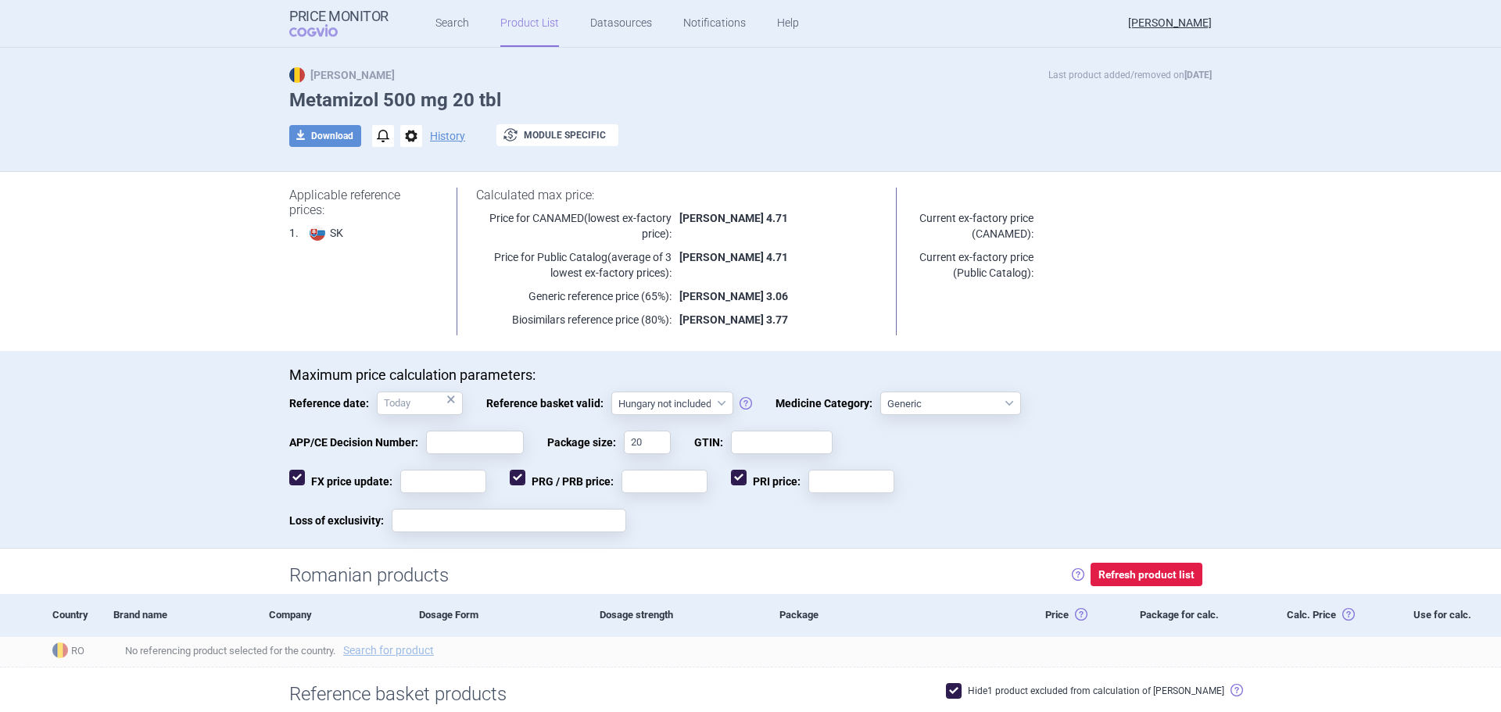
scroll to position [0, 0]
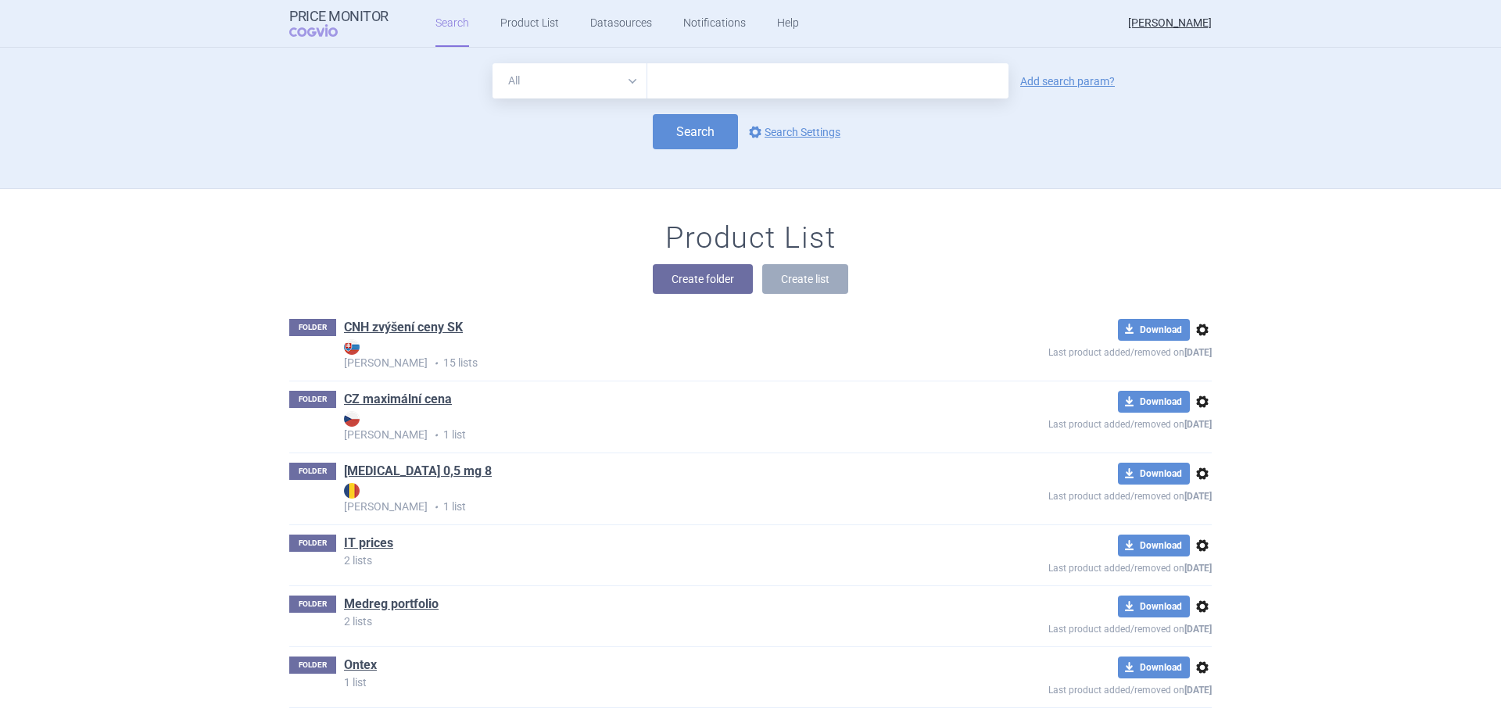
click at [743, 86] on input "text" at bounding box center [827, 80] width 361 height 35
type input "metamizol"
click at [1028, 87] on link "Add search param?" at bounding box center [1067, 81] width 95 height 11
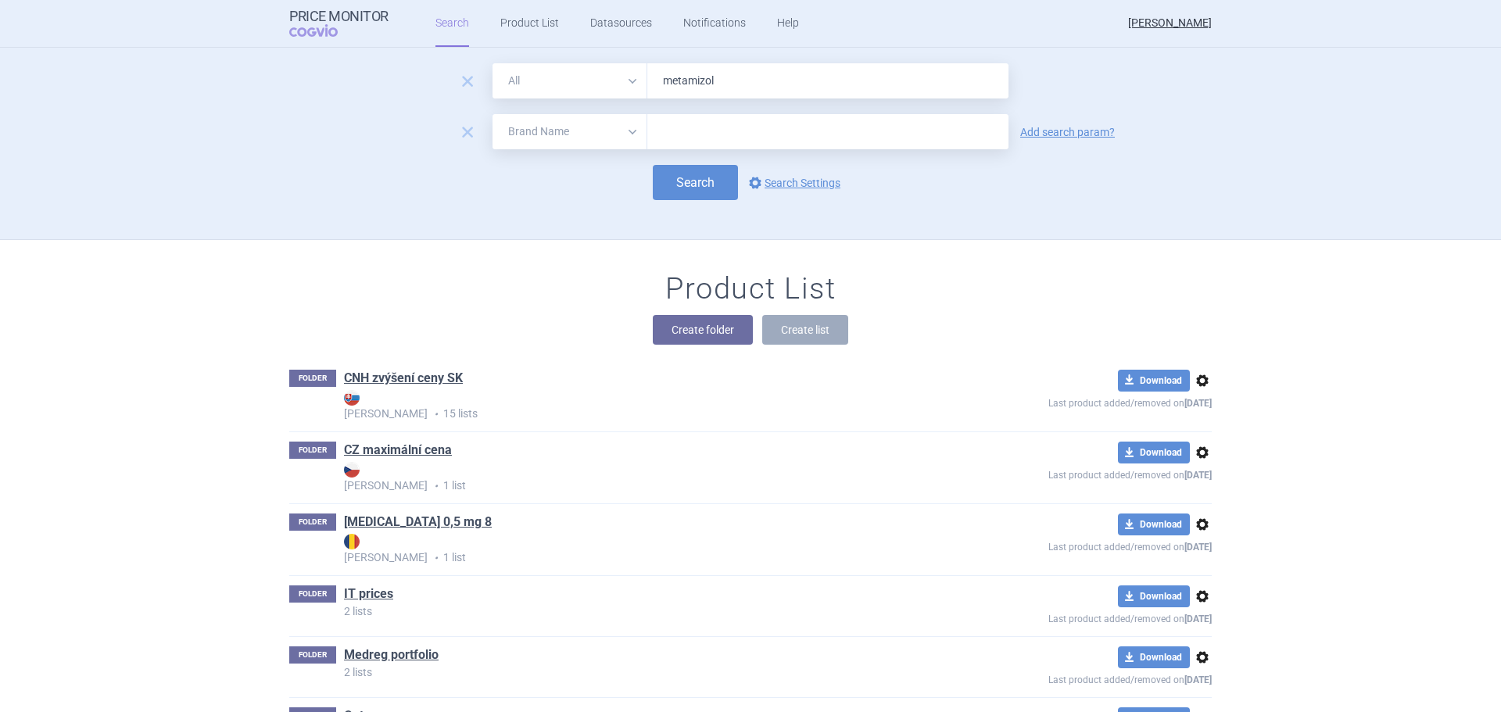
click at [581, 143] on select "All Brand Name ATC Company Active Substance Country Newer than" at bounding box center [569, 131] width 155 height 35
select select "mah"
click at [492, 114] on select "All Brand Name ATC Company Active Substance Country Newer than" at bounding box center [569, 131] width 155 height 35
click at [759, 141] on input "text" at bounding box center [827, 131] width 361 height 35
type input "medreg"
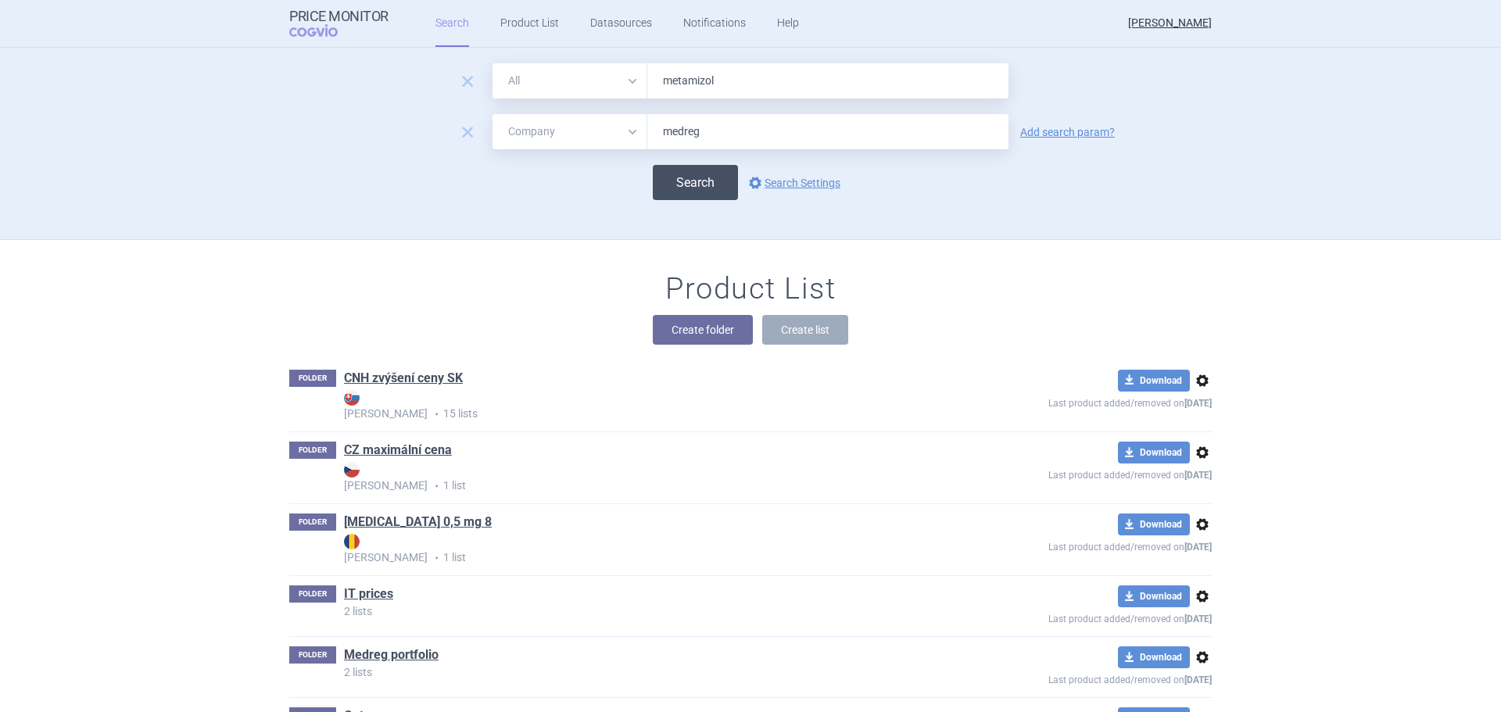
click at [700, 167] on button "Search" at bounding box center [695, 182] width 85 height 35
select select "mah"
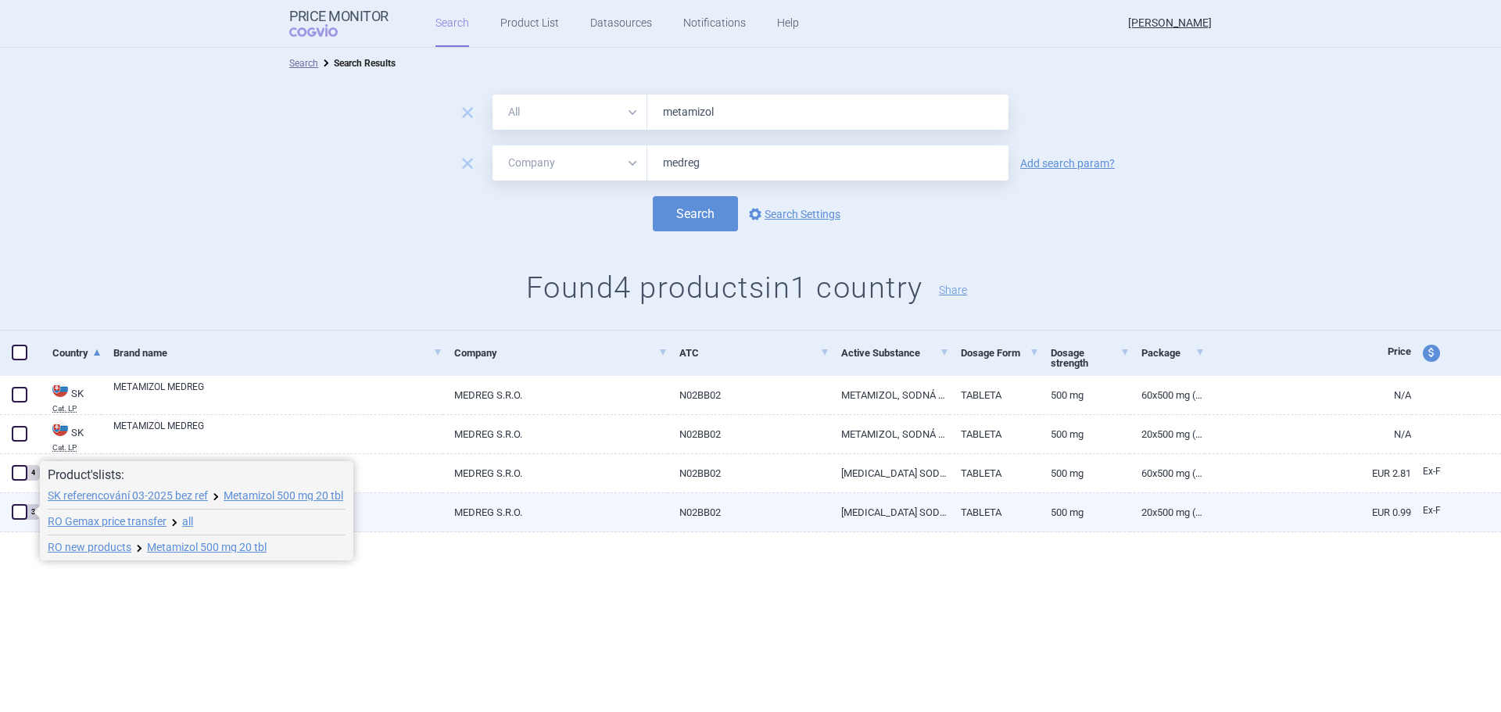
click at [17, 511] on span at bounding box center [20, 512] width 16 height 16
checkbox input "true"
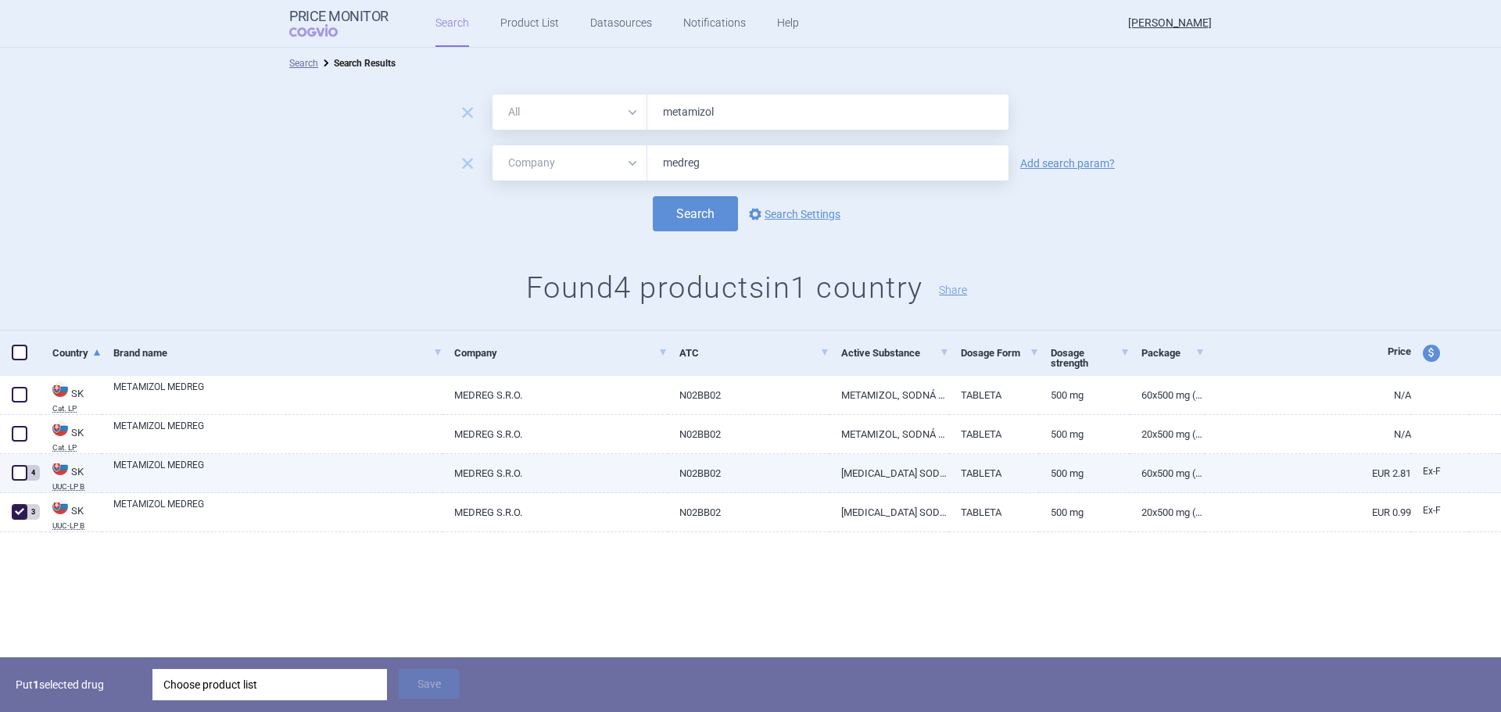
click at [18, 478] on span at bounding box center [20, 473] width 16 height 16
checkbox input "true"
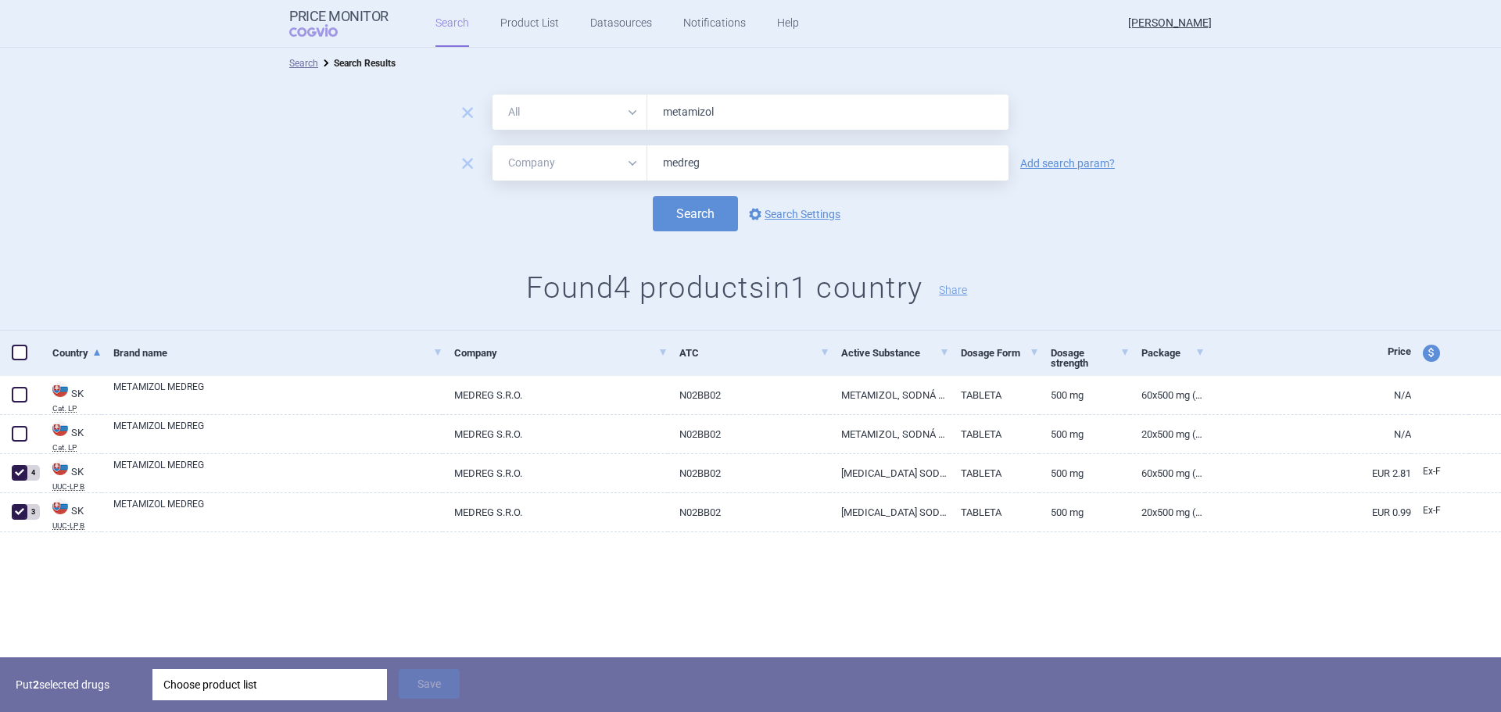
click at [173, 688] on div "Choose product list" at bounding box center [269, 684] width 213 height 31
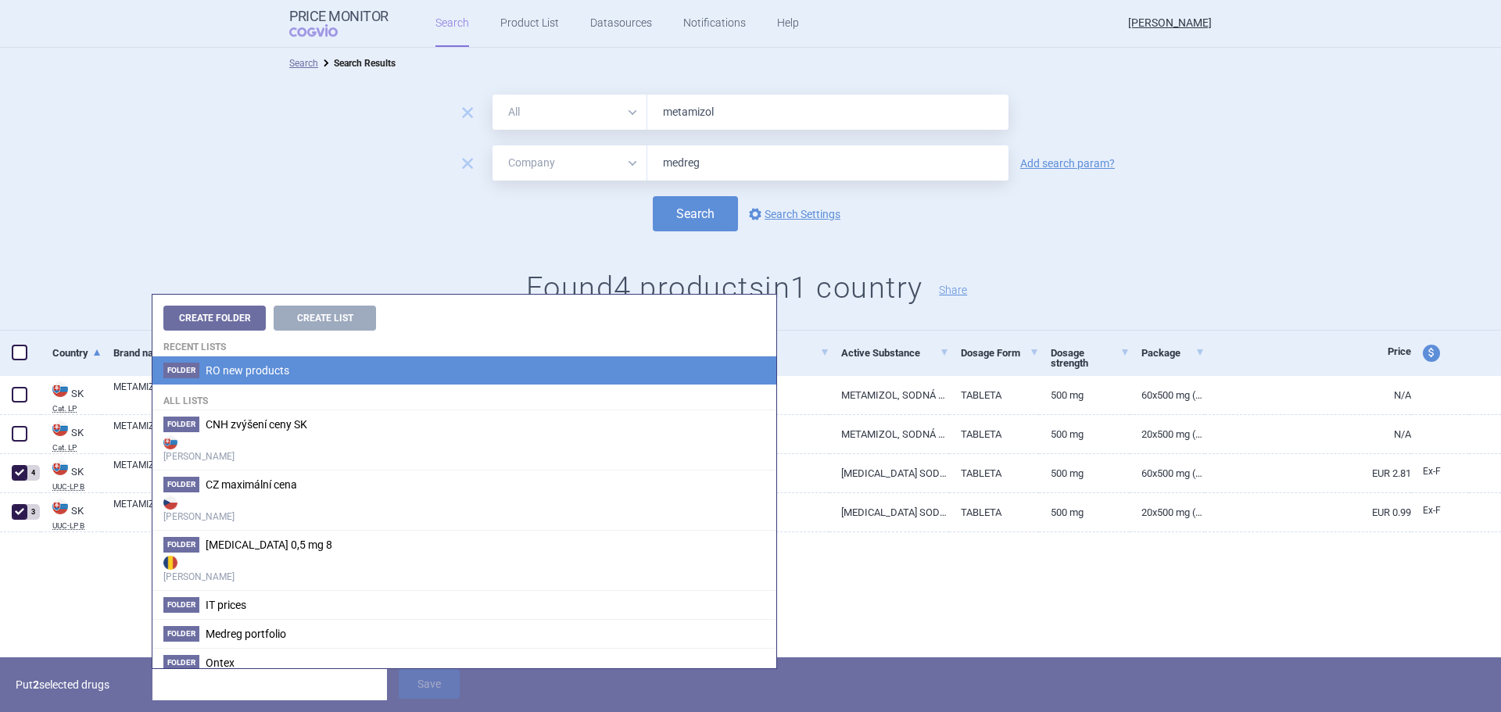
click at [222, 367] on span "RO new products" at bounding box center [248, 370] width 84 height 13
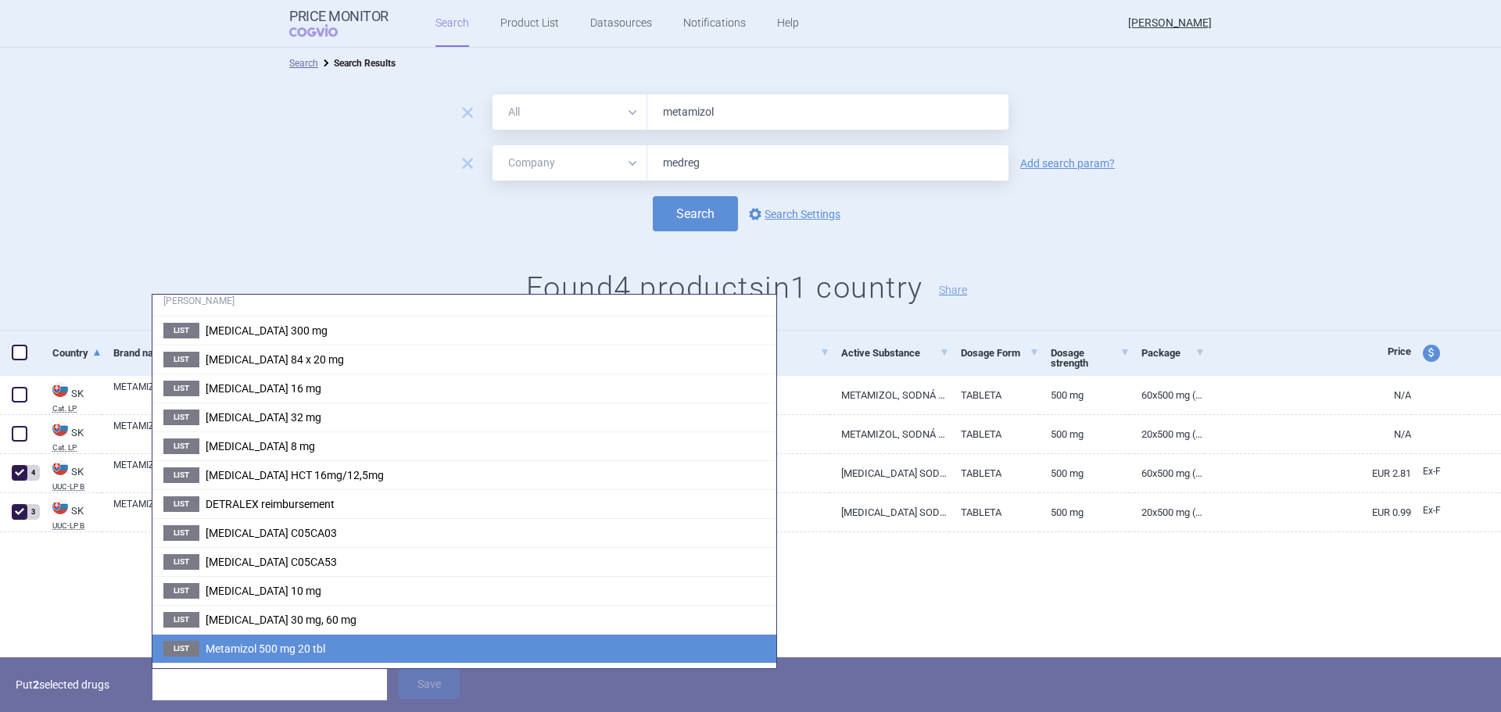
scroll to position [162, 0]
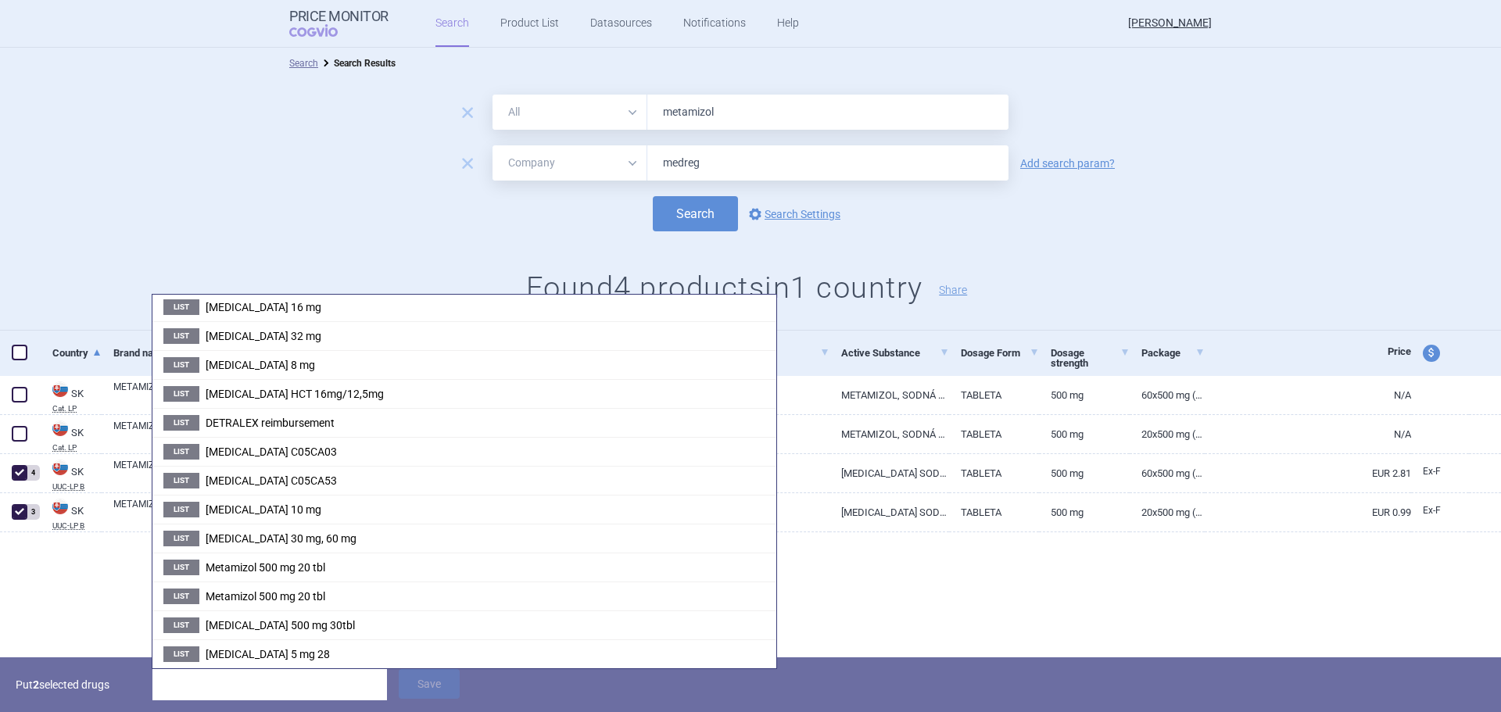
drag, startPoint x: 254, startPoint y: 567, endPoint x: 267, endPoint y: 570, distance: 13.7
click at [254, 567] on span "Metamizol 500 mg 20 tbl" at bounding box center [266, 567] width 120 height 13
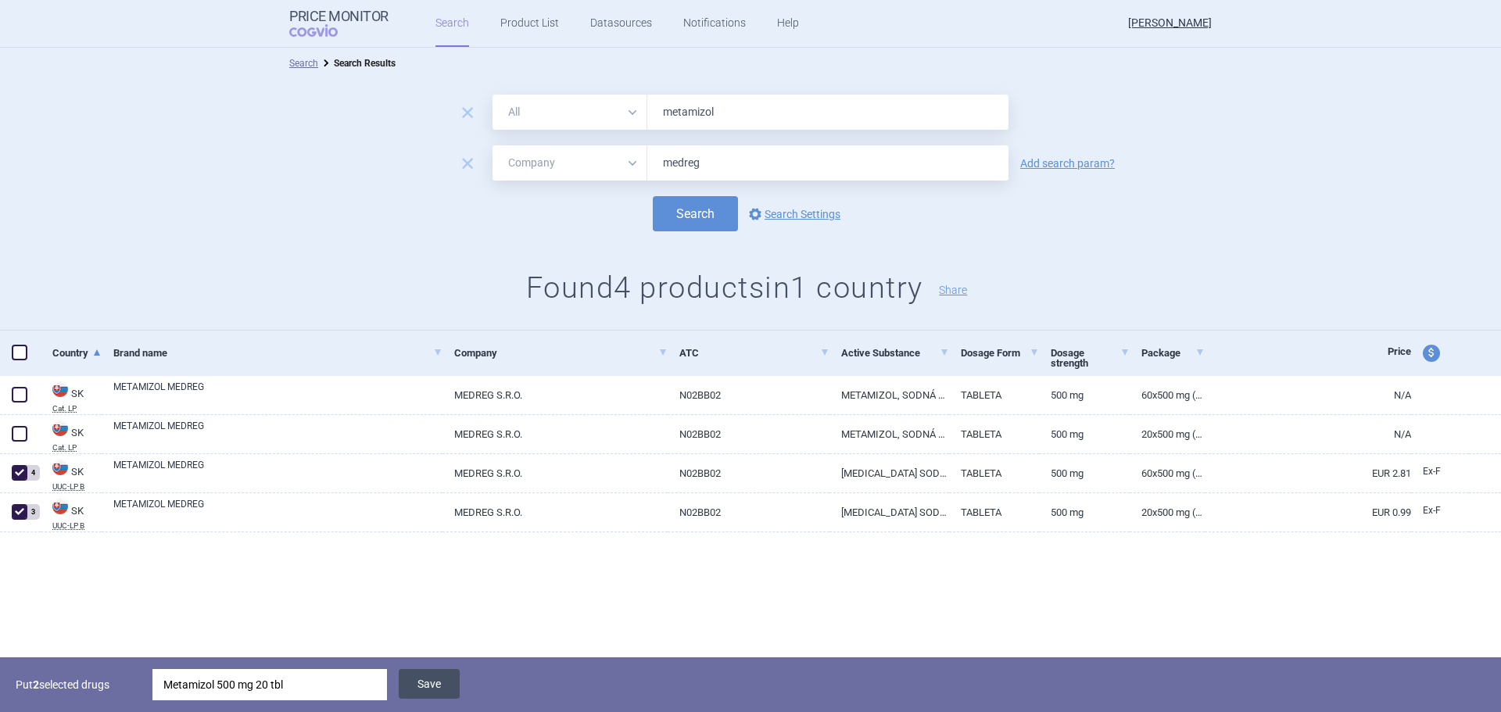
click at [419, 680] on button "Save" at bounding box center [429, 684] width 61 height 30
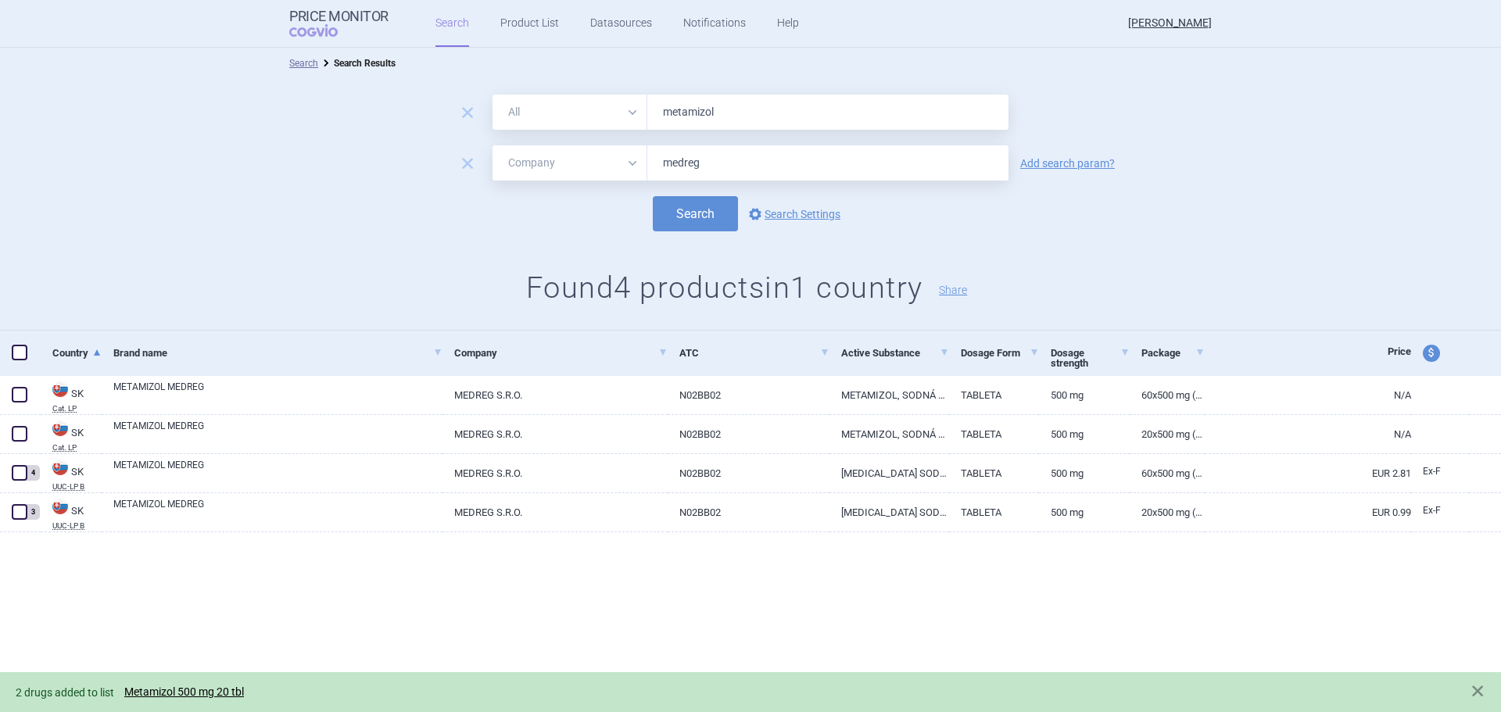
click at [732, 107] on input "metamizol" at bounding box center [827, 112] width 361 height 35
click at [653, 196] on button "Search" at bounding box center [695, 213] width 85 height 35
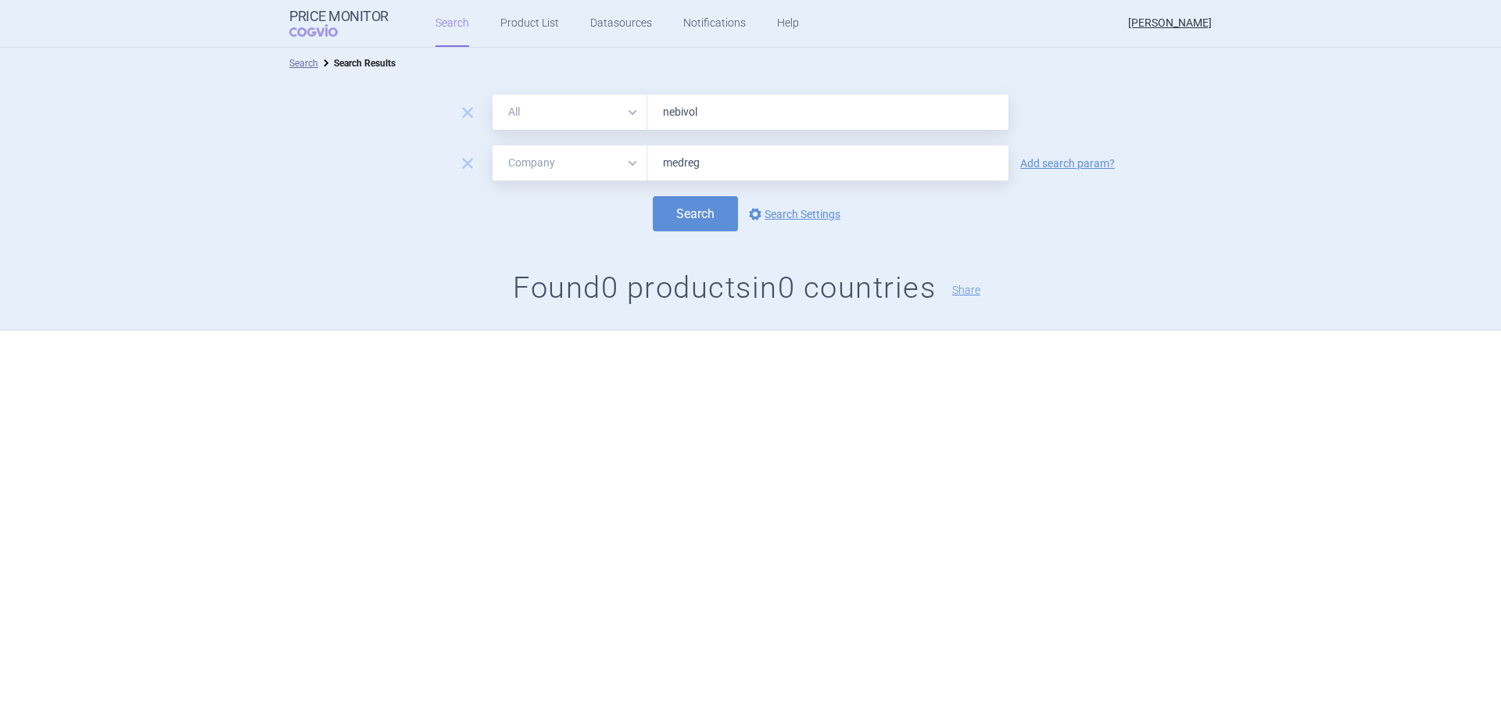
click at [735, 118] on input "nebivol" at bounding box center [827, 112] width 361 height 35
type input "[MEDICAL_DATA]"
click at [707, 212] on button "Search" at bounding box center [695, 213] width 85 height 35
click at [708, 163] on input "medreg" at bounding box center [827, 162] width 361 height 35
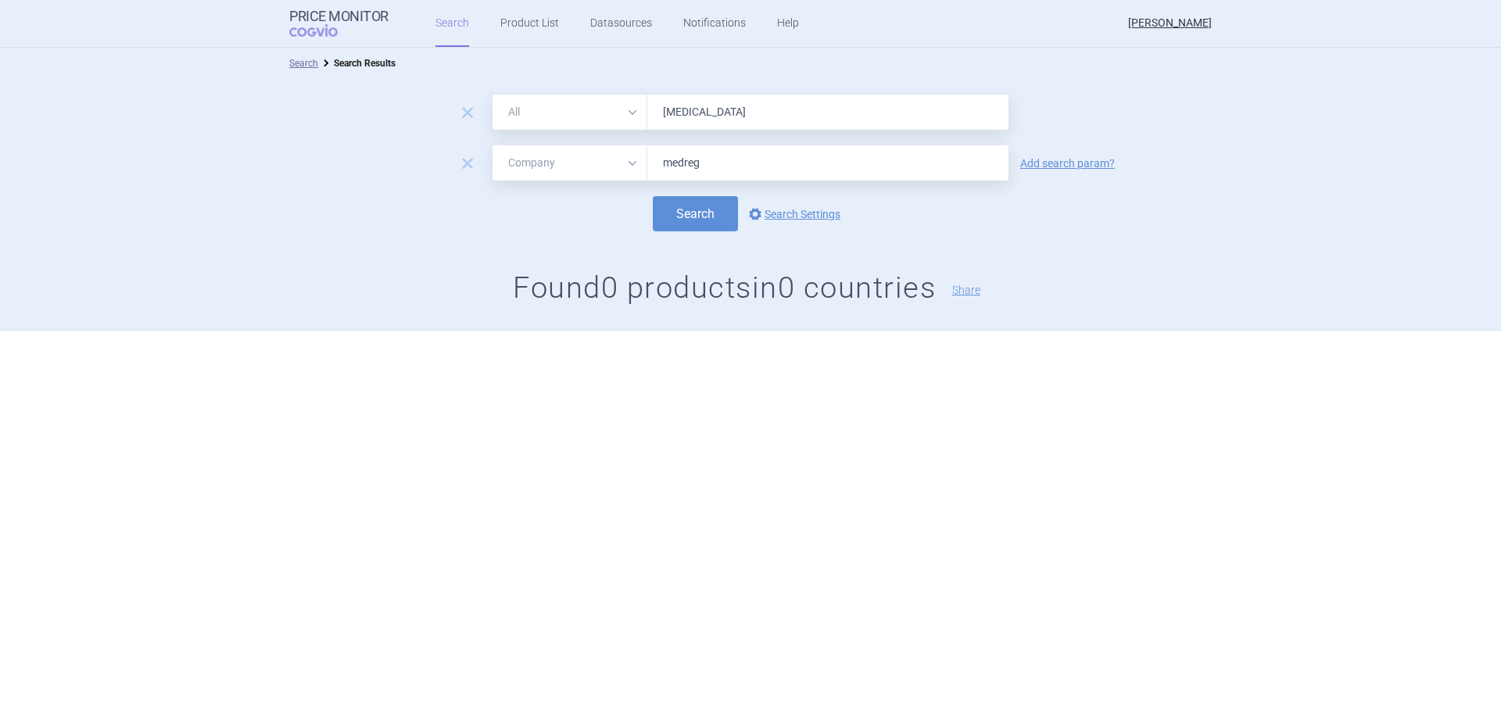
click at [568, 231] on div "remove All Brand Name ATC Company Active Substance Country Newer than [MEDICAL_…" at bounding box center [750, 205] width 1501 height 252
click at [679, 216] on button "Search" at bounding box center [695, 213] width 85 height 35
